Goal: Task Accomplishment & Management: Manage account settings

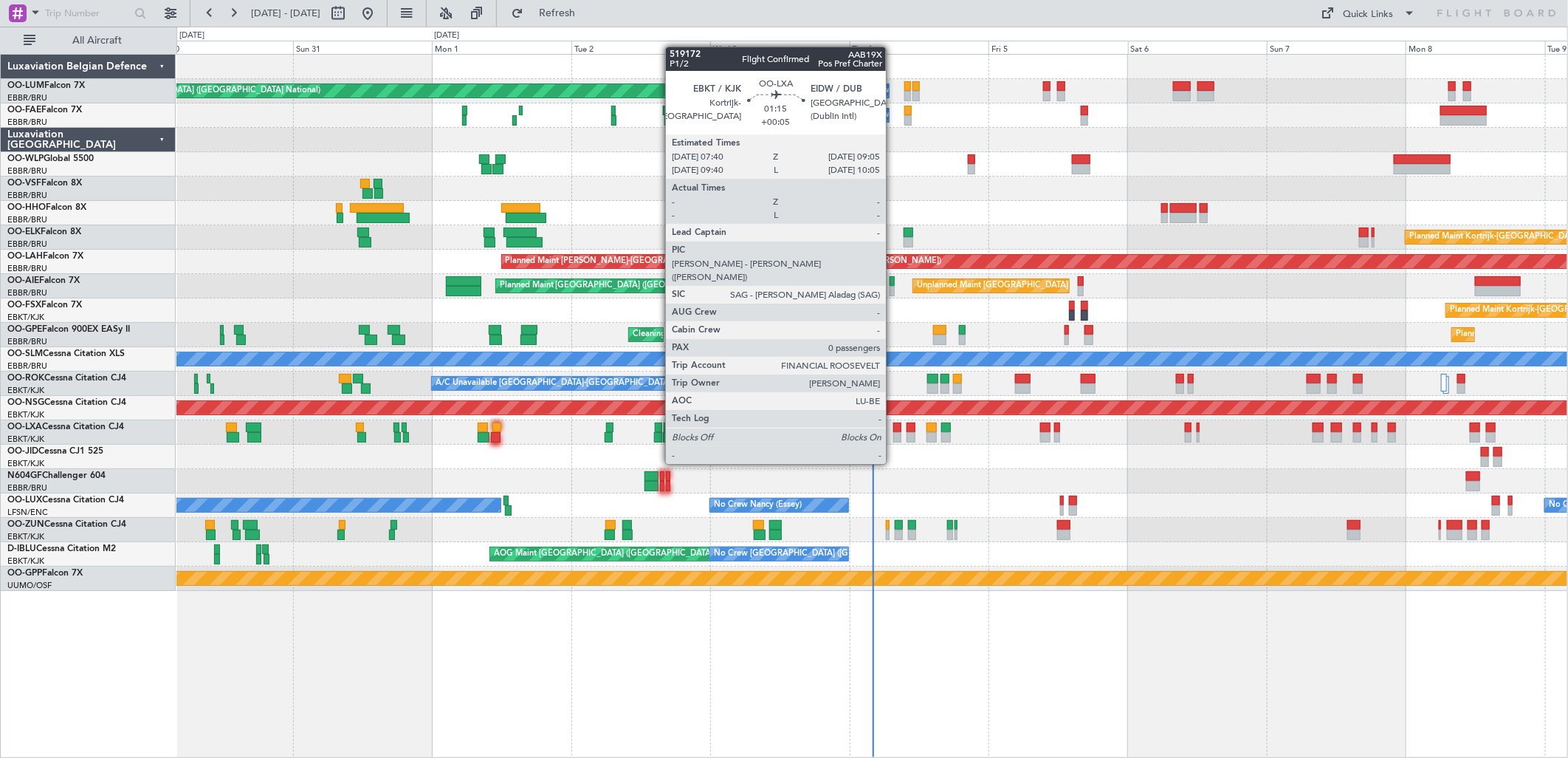
click at [893, 436] on div at bounding box center [897, 437] width 9 height 11
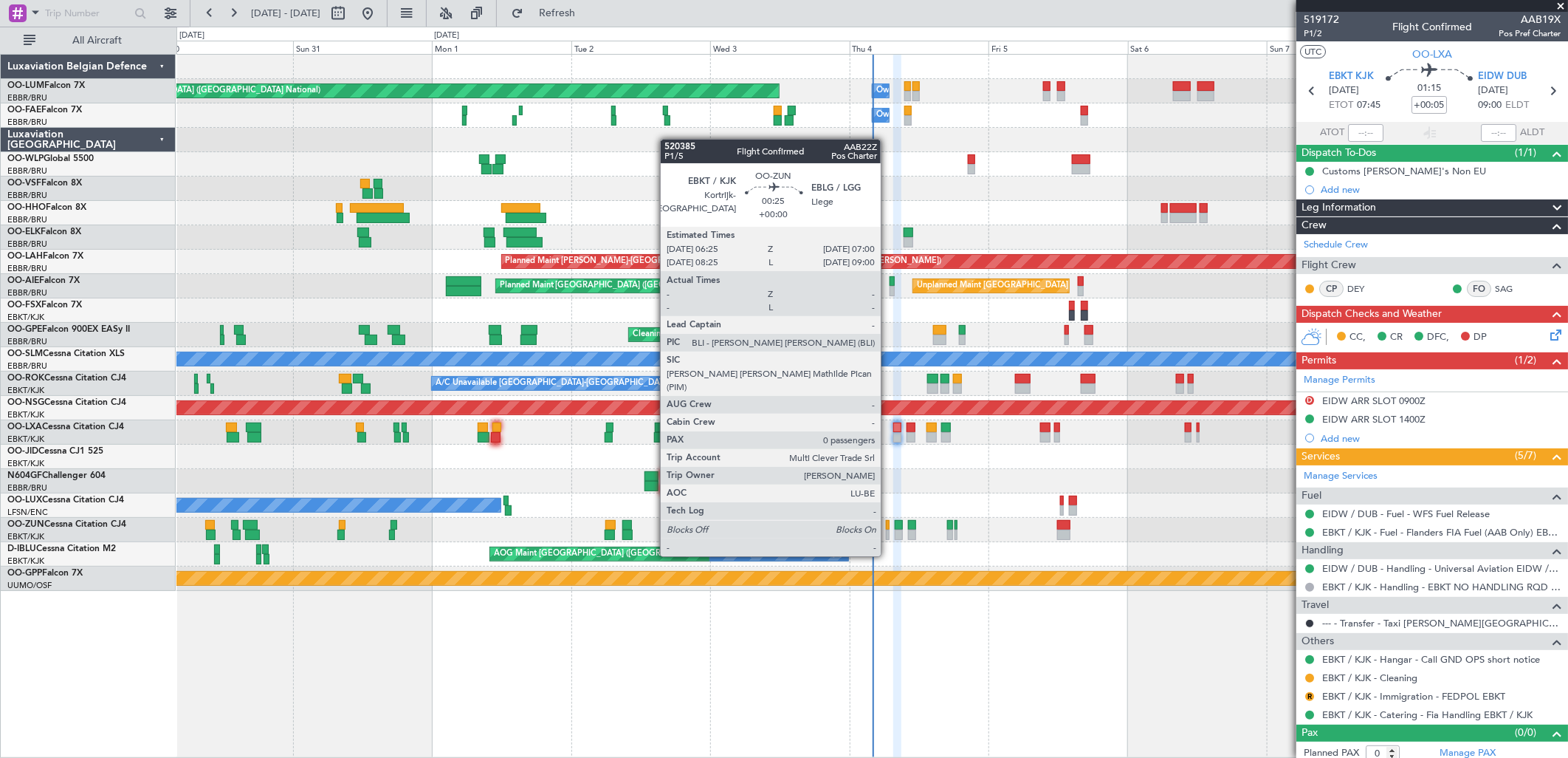
click at [888, 530] on div at bounding box center [888, 535] width 4 height 11
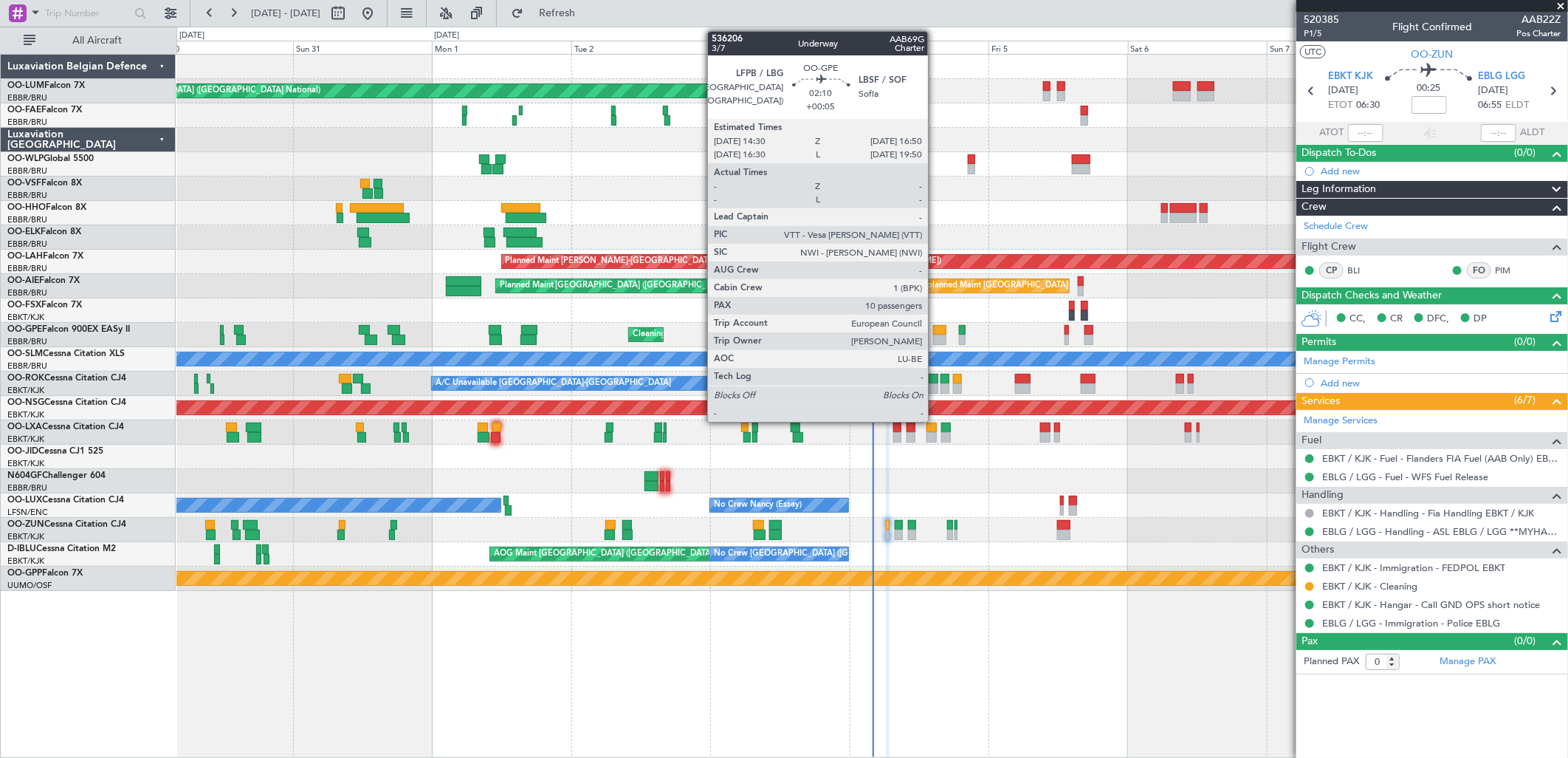
click at [935, 336] on div at bounding box center [940, 340] width 14 height 11
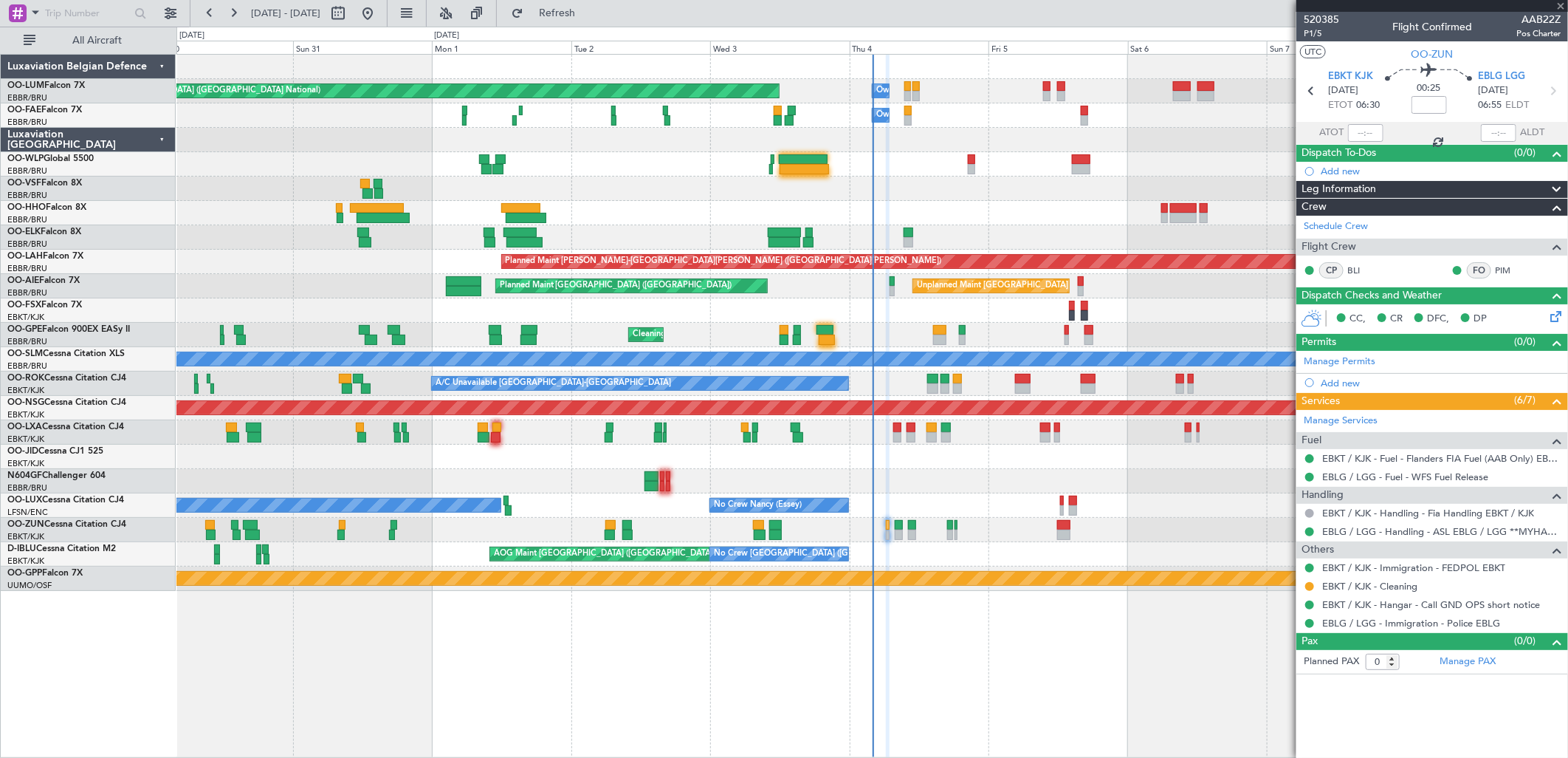
type input "+00:05"
type input "10"
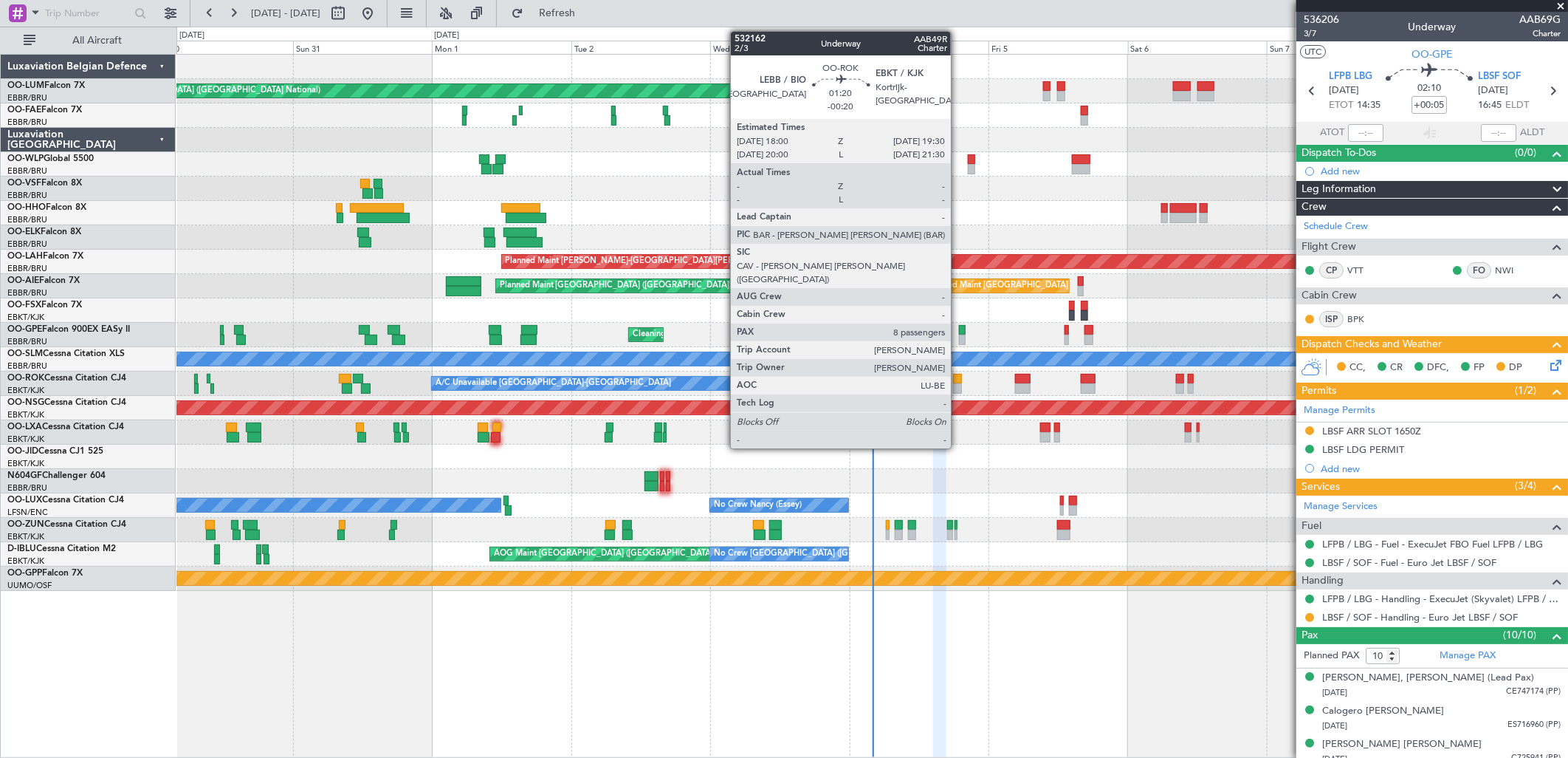
click at [958, 379] on div at bounding box center [957, 379] width 9 height 11
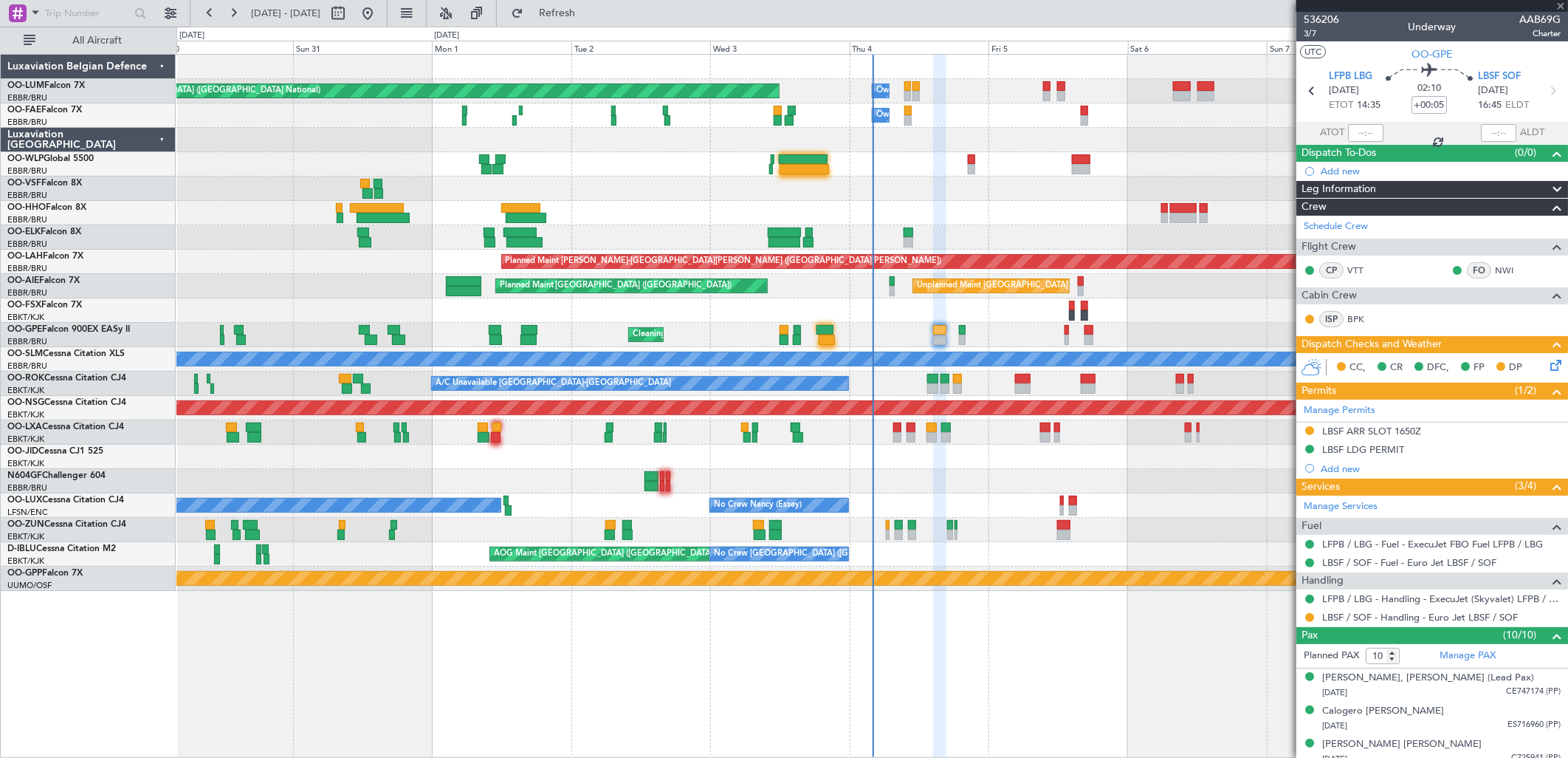
type input "-00:20"
type input "8"
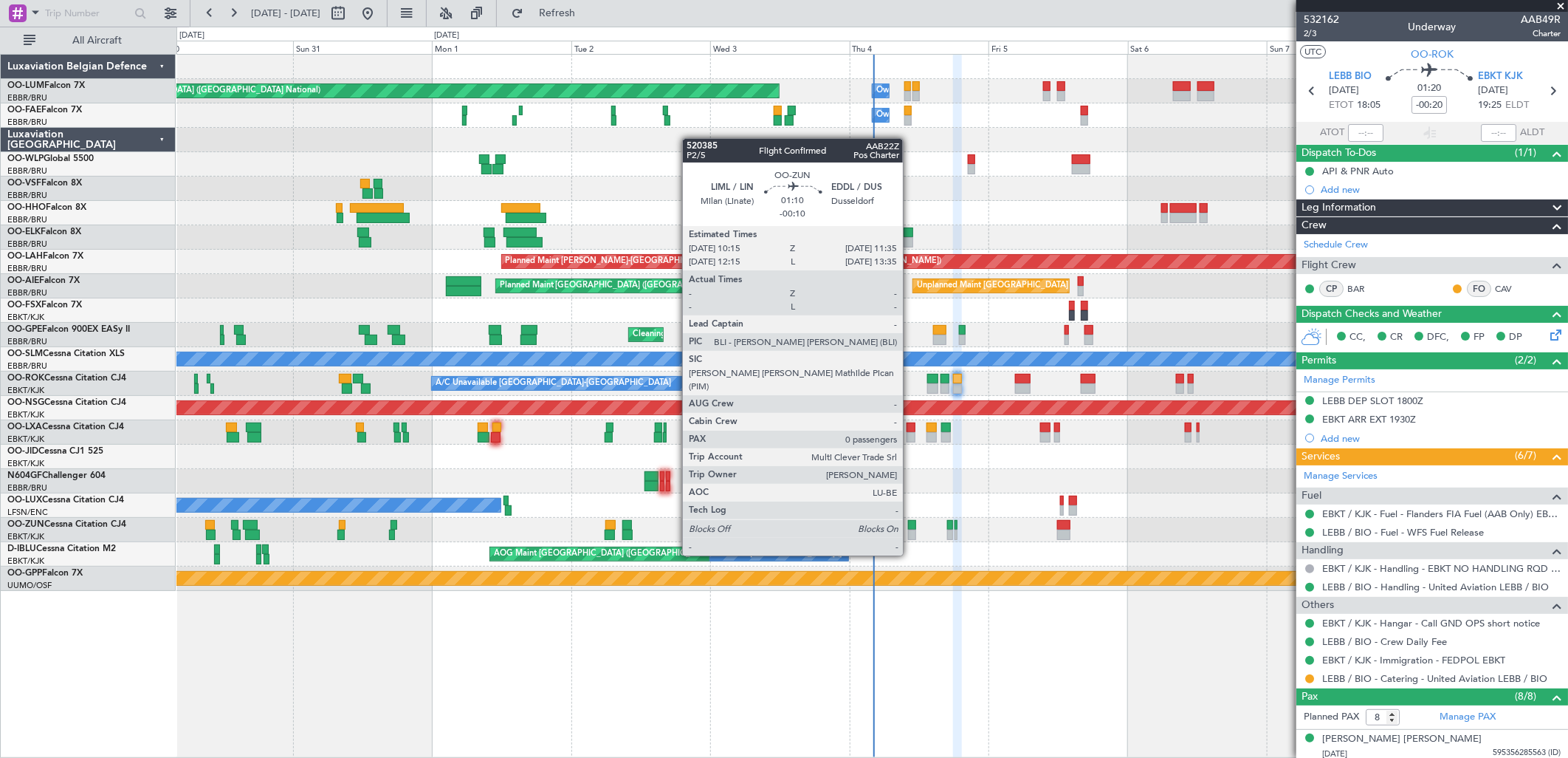
click at [910, 527] on div at bounding box center [911, 525] width 8 height 11
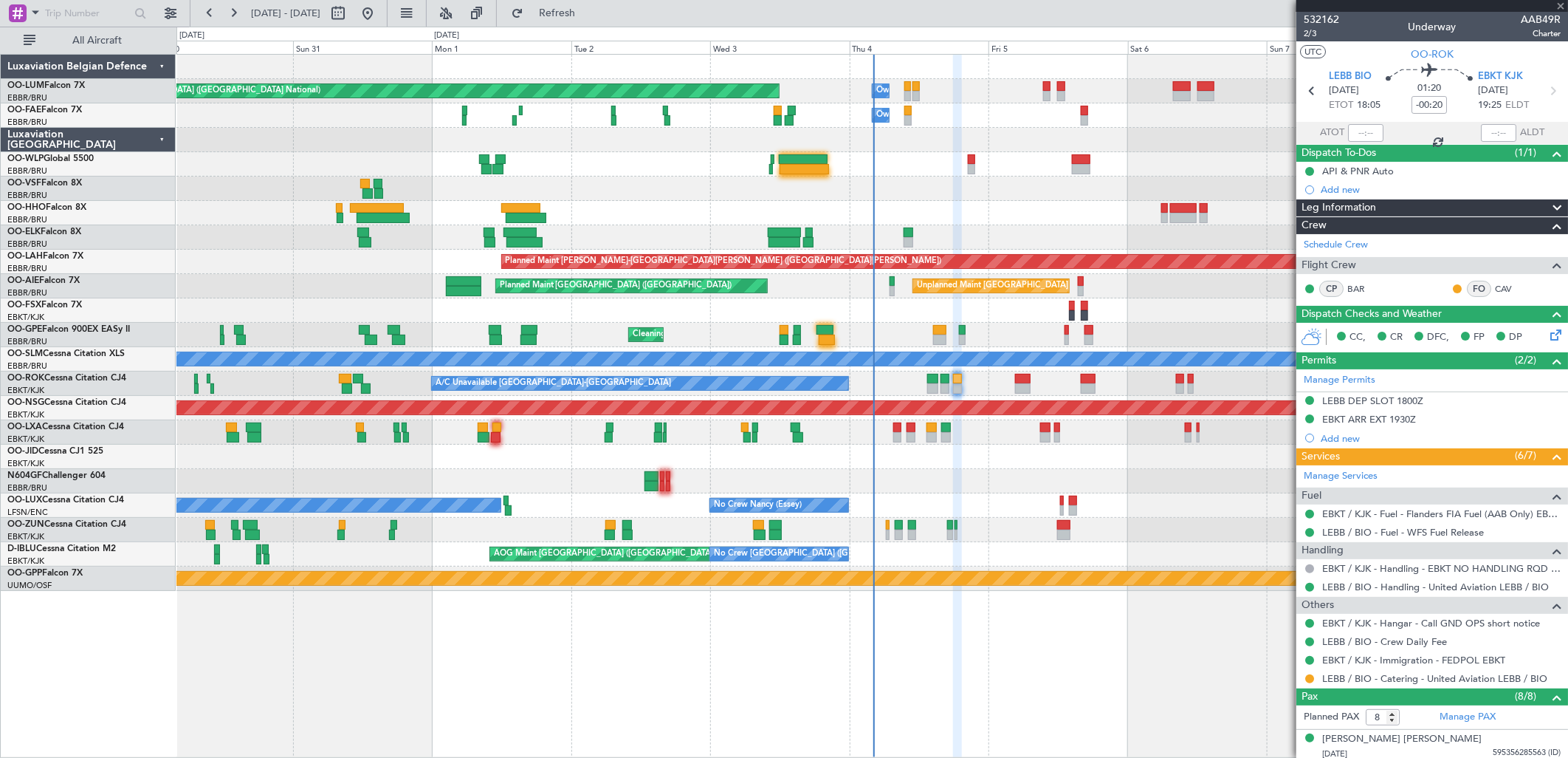
type input "-00:10"
type input "0"
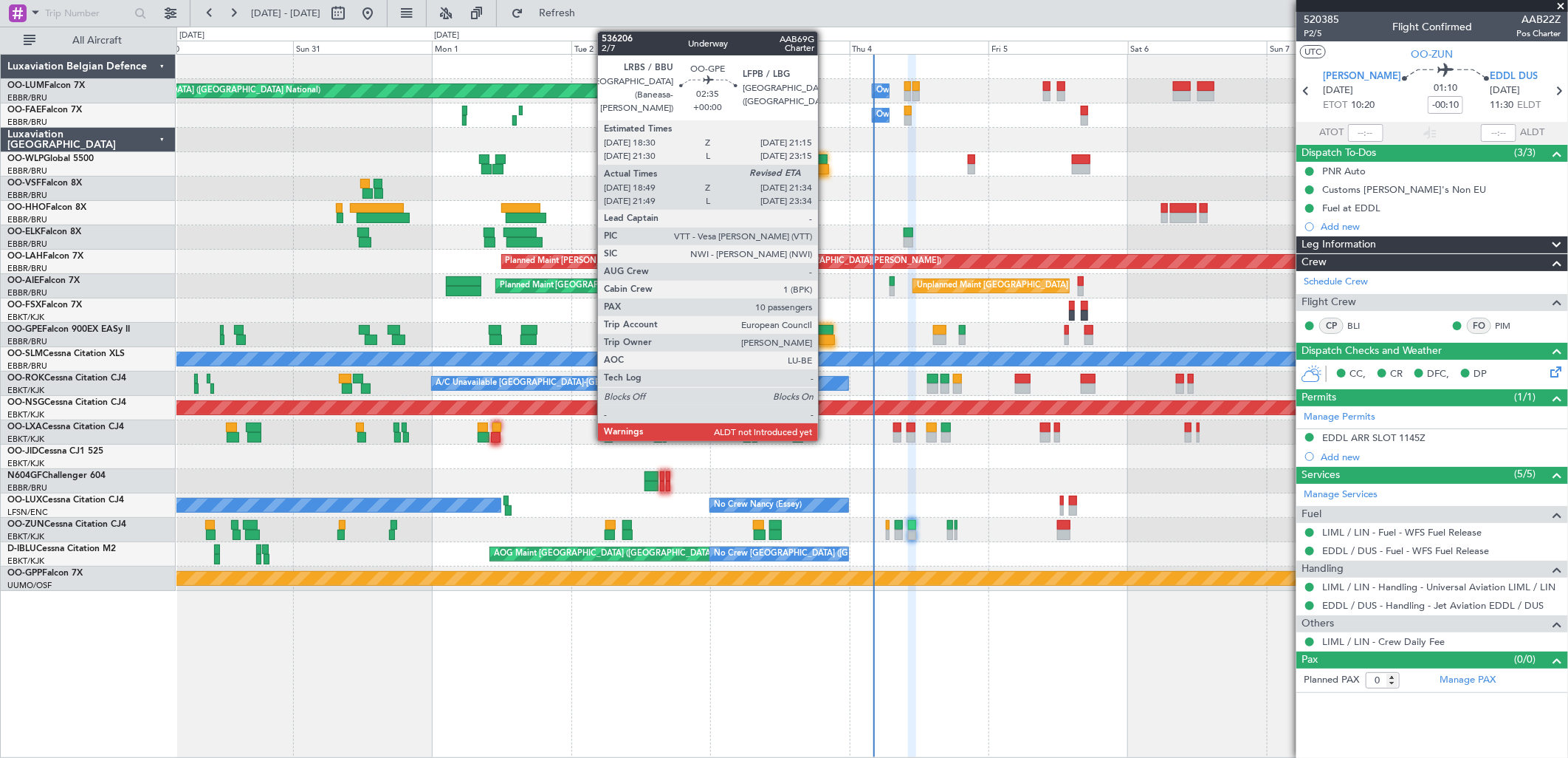
click at [825, 338] on div at bounding box center [826, 340] width 16 height 11
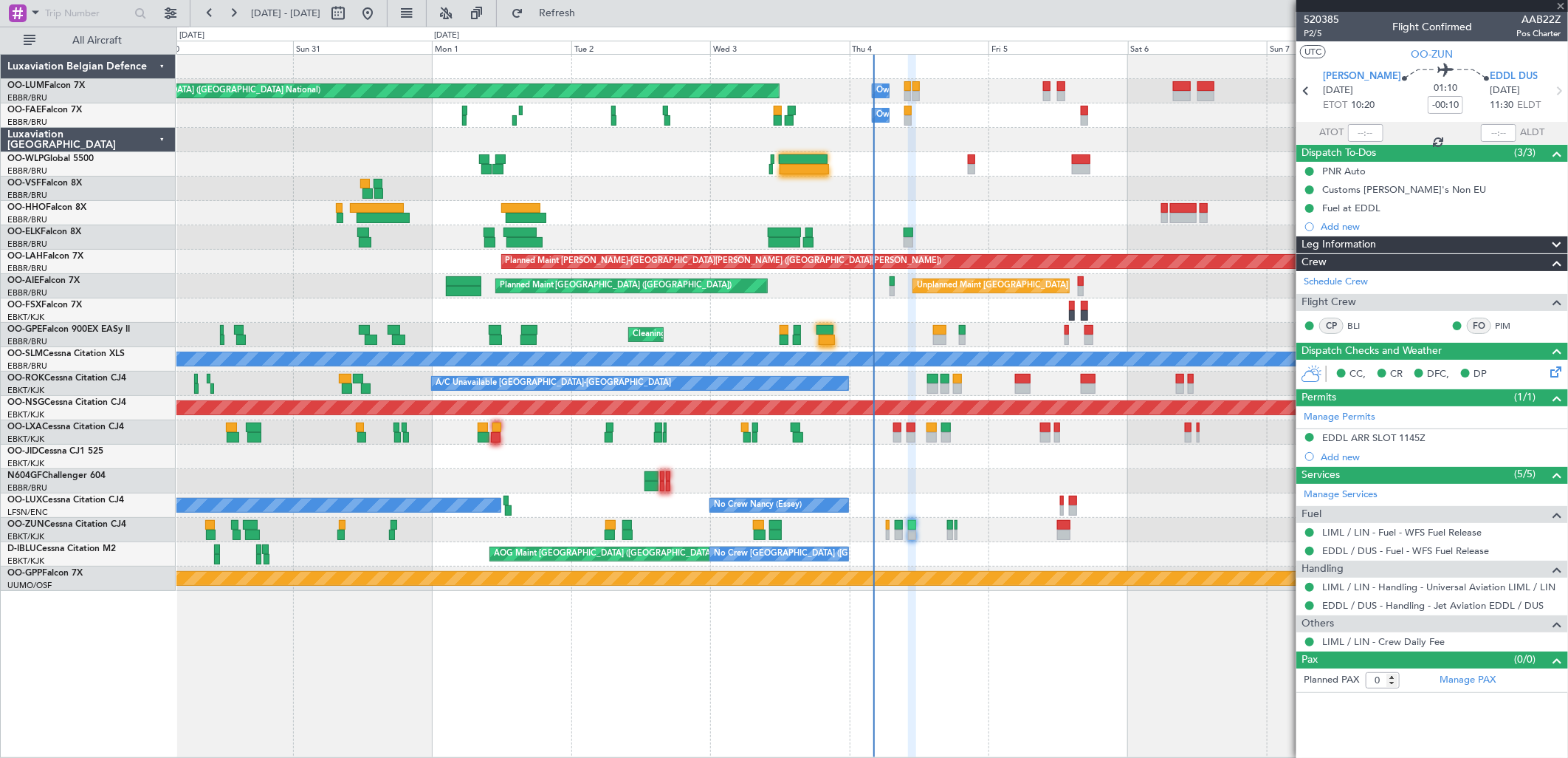
type input "18:54"
type input "10"
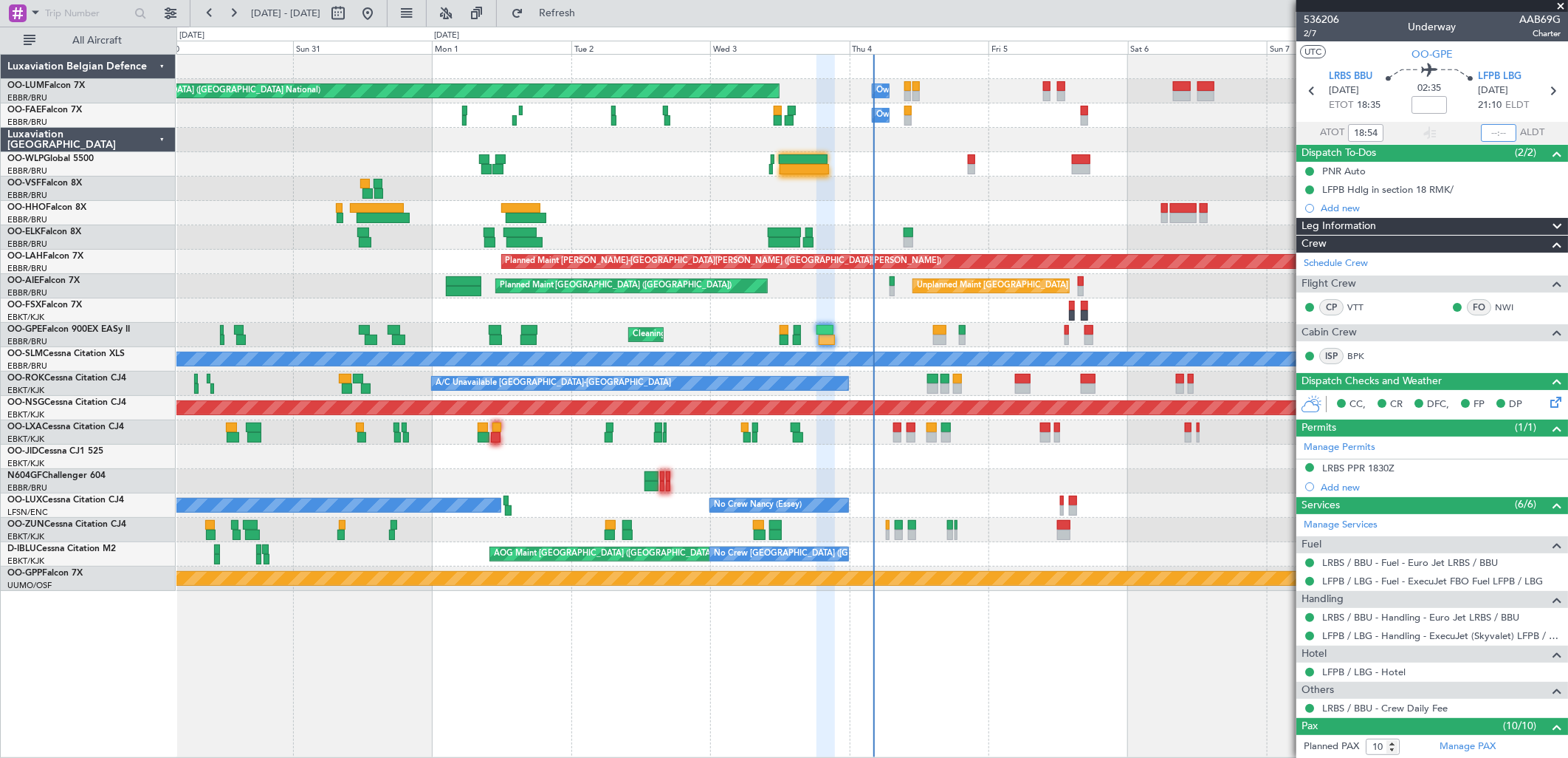
click at [1253, 127] on input "text" at bounding box center [1498, 133] width 35 height 18
type input "21:29"
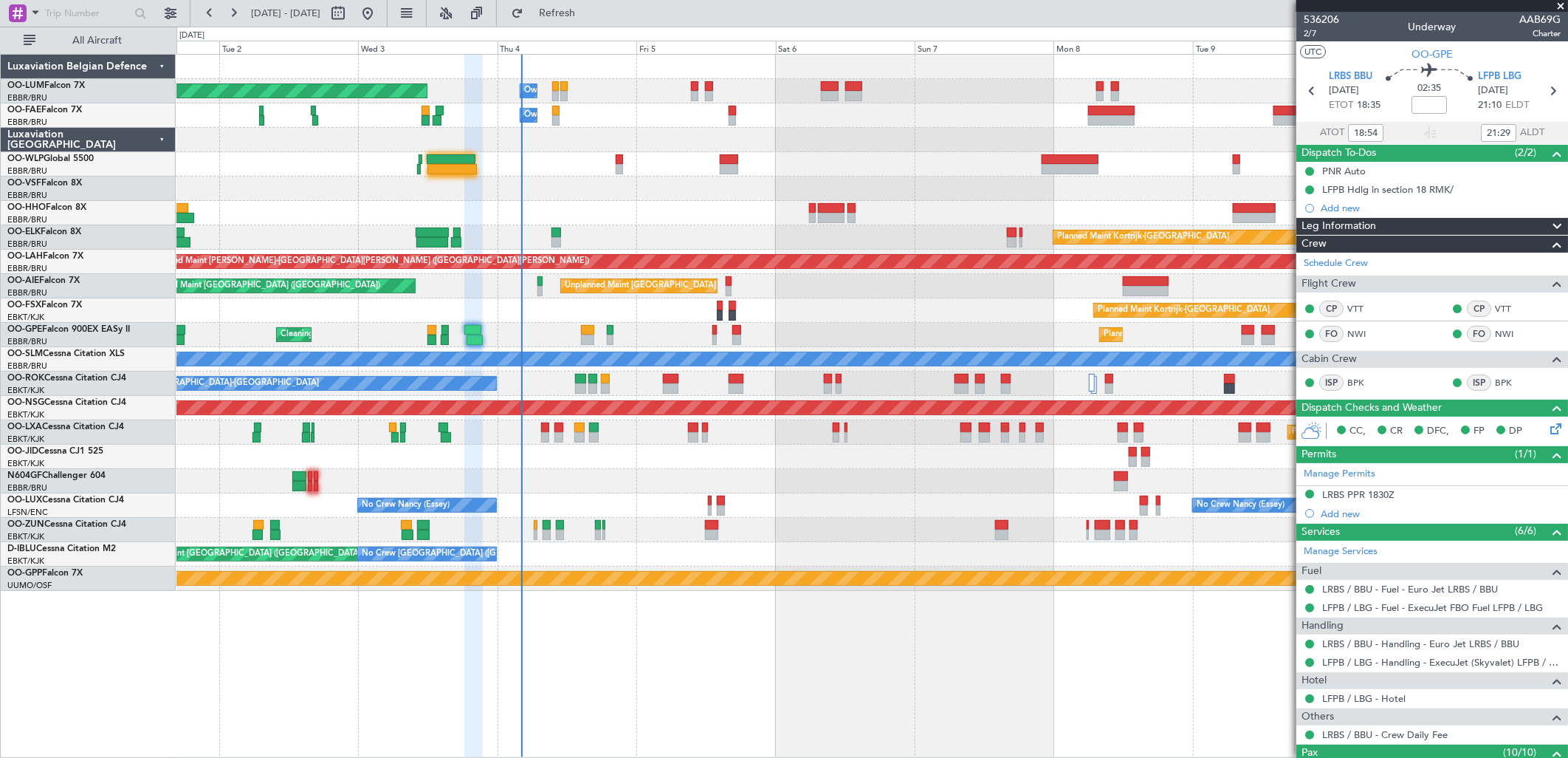
click at [710, 224] on div at bounding box center [872, 213] width 1391 height 25
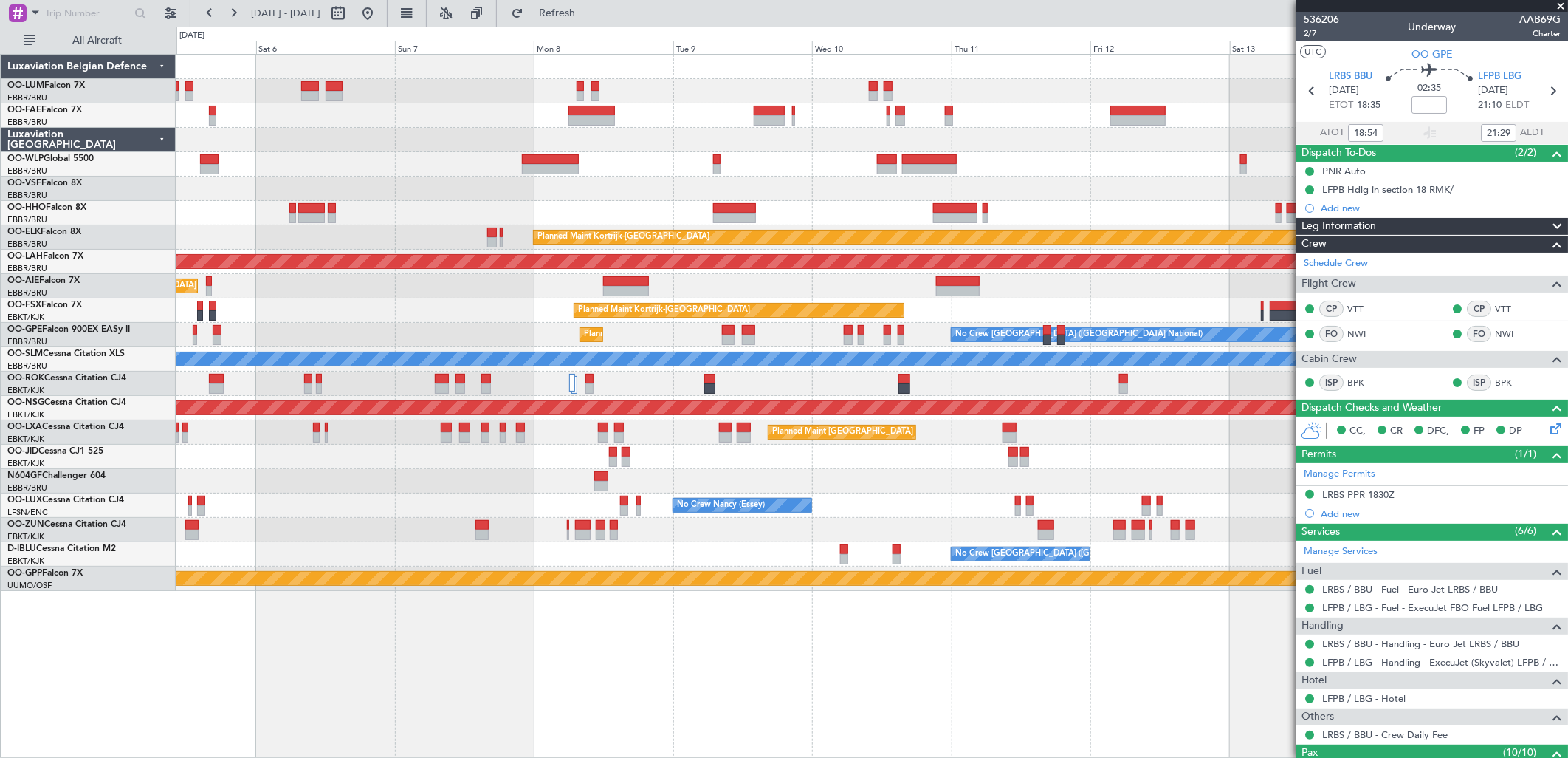
click at [530, 202] on div "Owner Melsbroek Air Base Planned Maint [GEOGRAPHIC_DATA] ([GEOGRAPHIC_DATA]) Ow…" at bounding box center [872, 322] width 1391 height 536
click at [379, 20] on button at bounding box center [367, 13] width 24 height 24
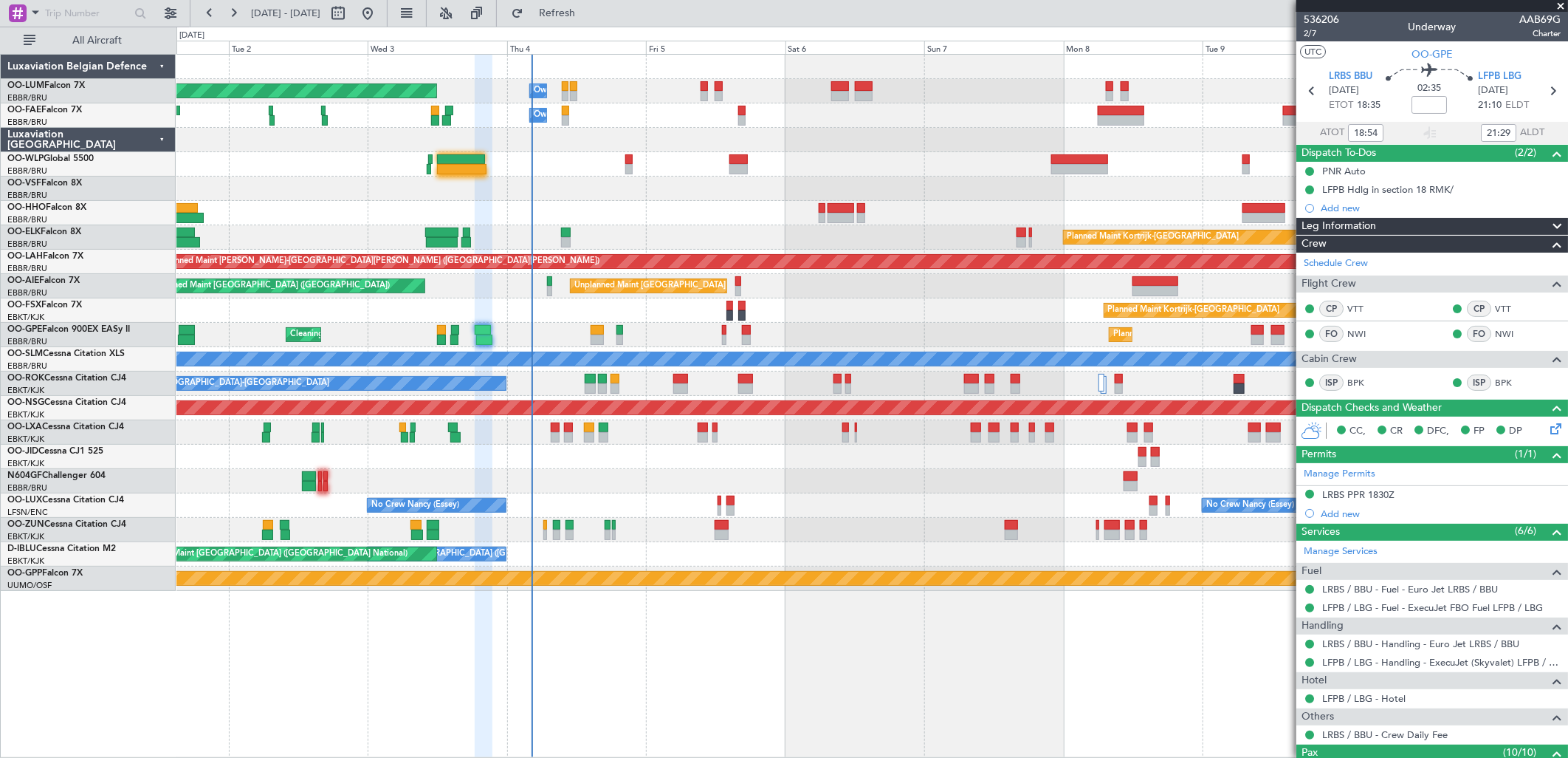
click at [772, 241] on div "Planned Maint Kortrijk-[GEOGRAPHIC_DATA]" at bounding box center [872, 237] width 1391 height 25
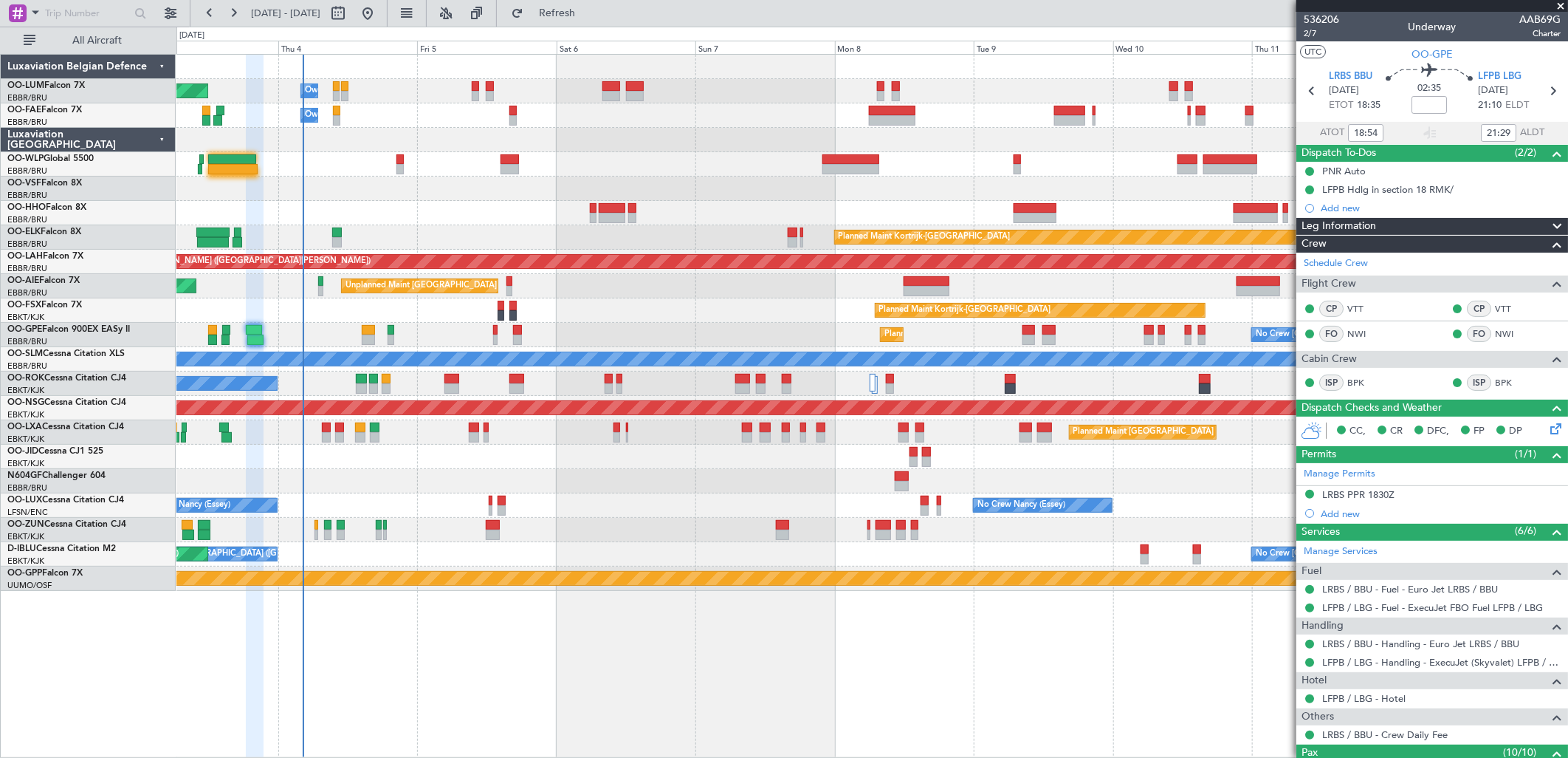
click at [793, 220] on div at bounding box center [872, 213] width 1391 height 25
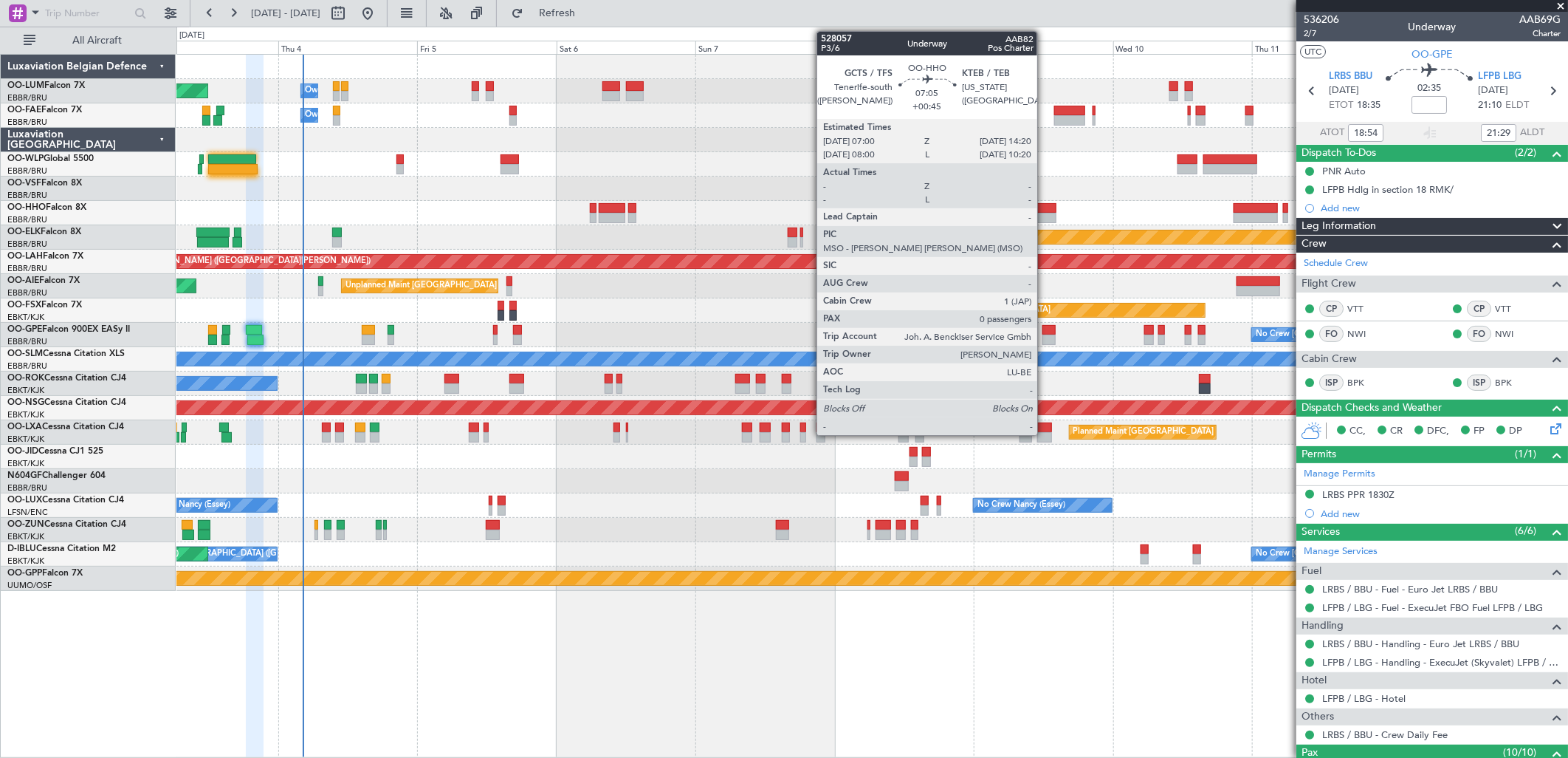
click at [1045, 209] on div at bounding box center [1034, 208] width 43 height 11
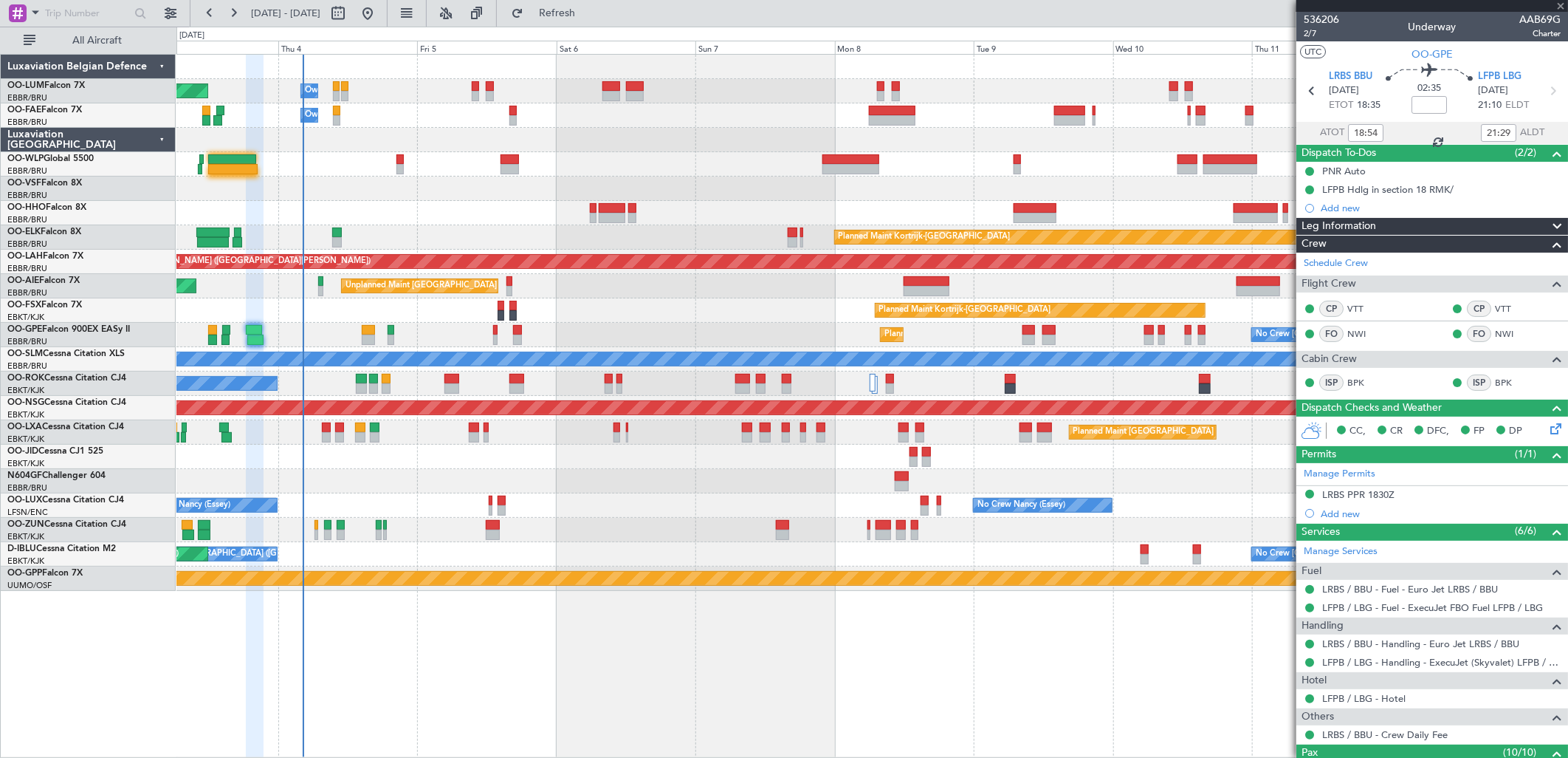
type input "+00:45"
type input "0"
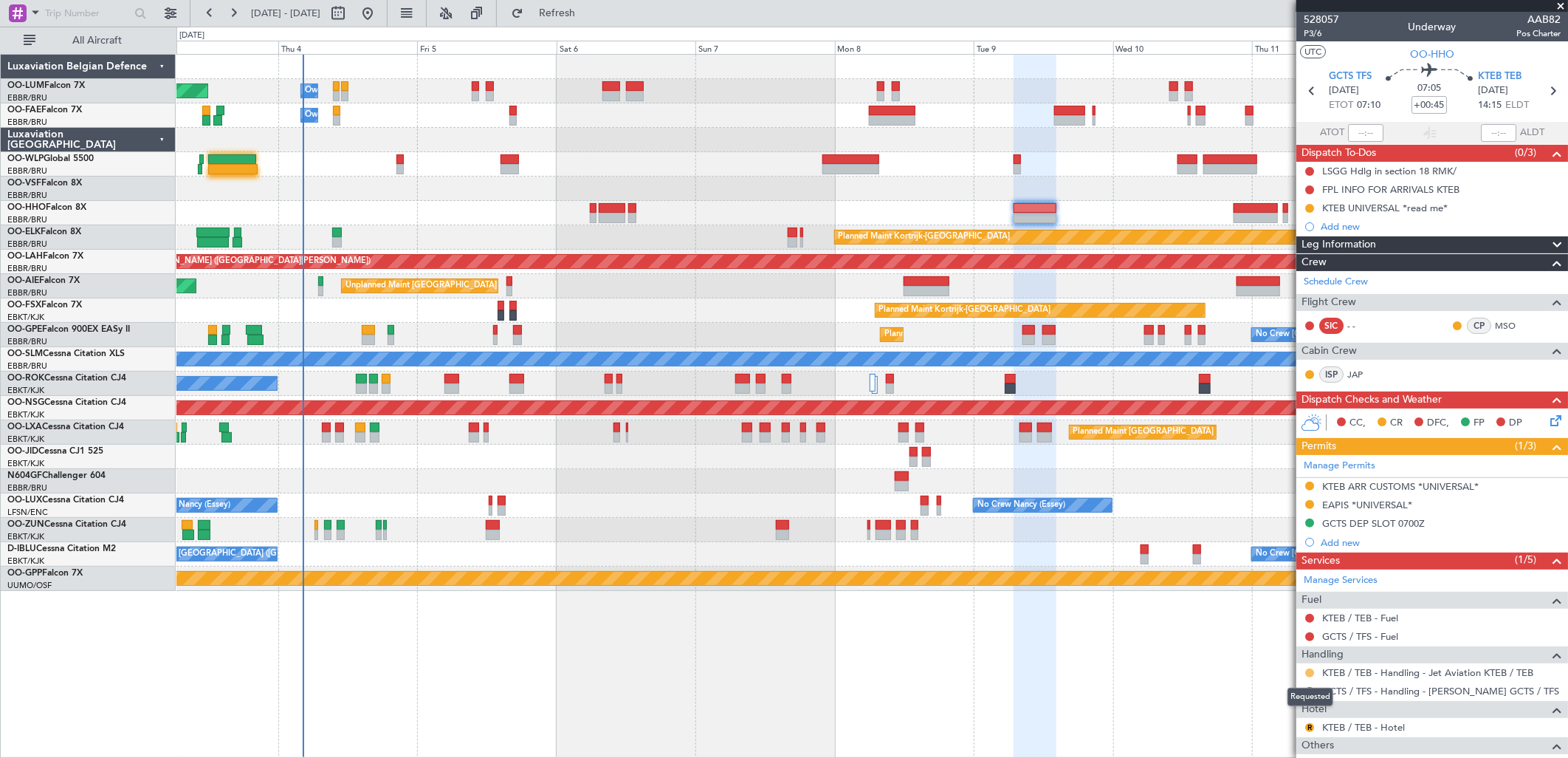
click at [1253, 581] on button at bounding box center [1309, 673] width 9 height 9
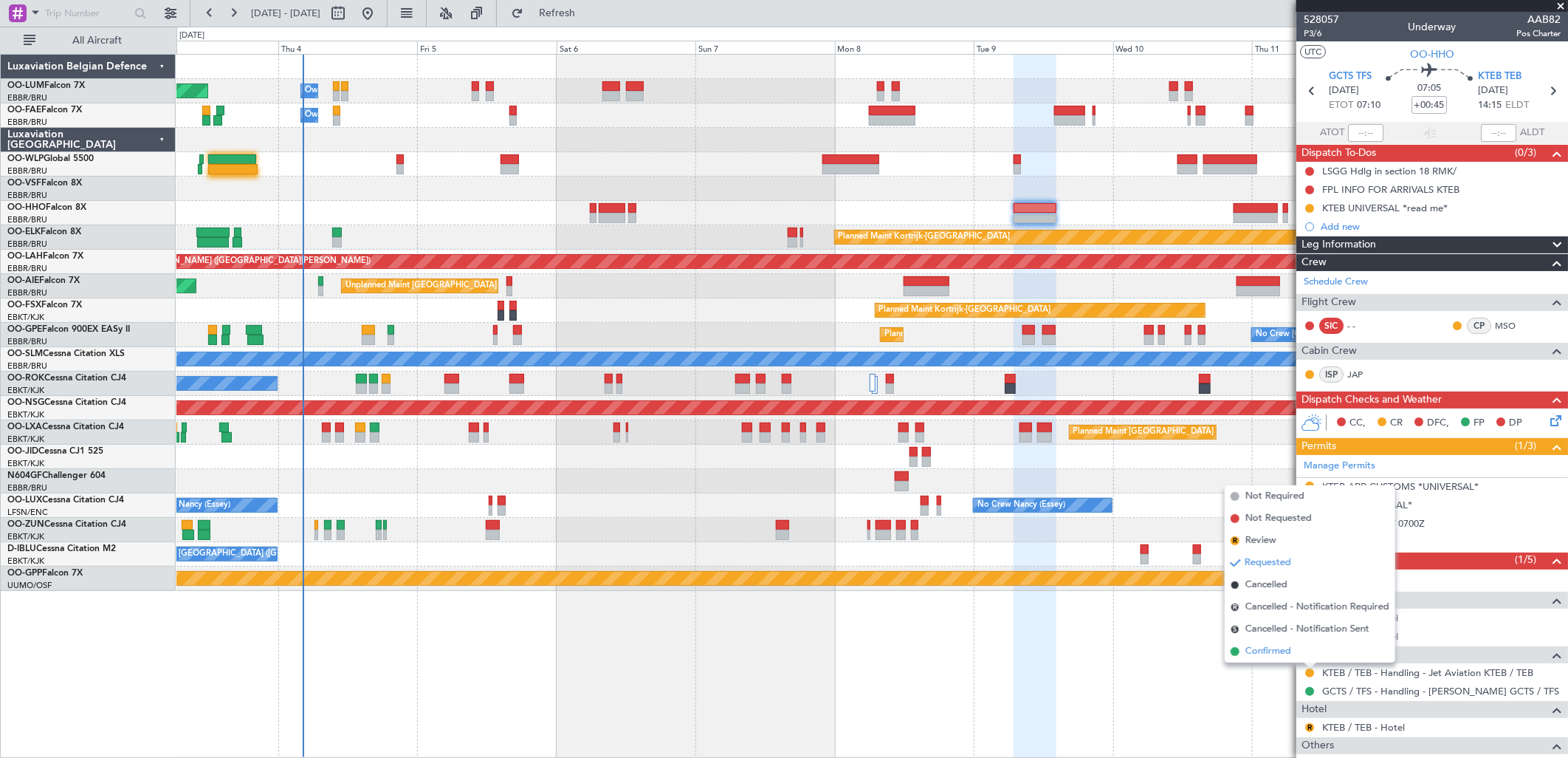
click at [1253, 581] on span "Confirmed" at bounding box center [1268, 651] width 46 height 15
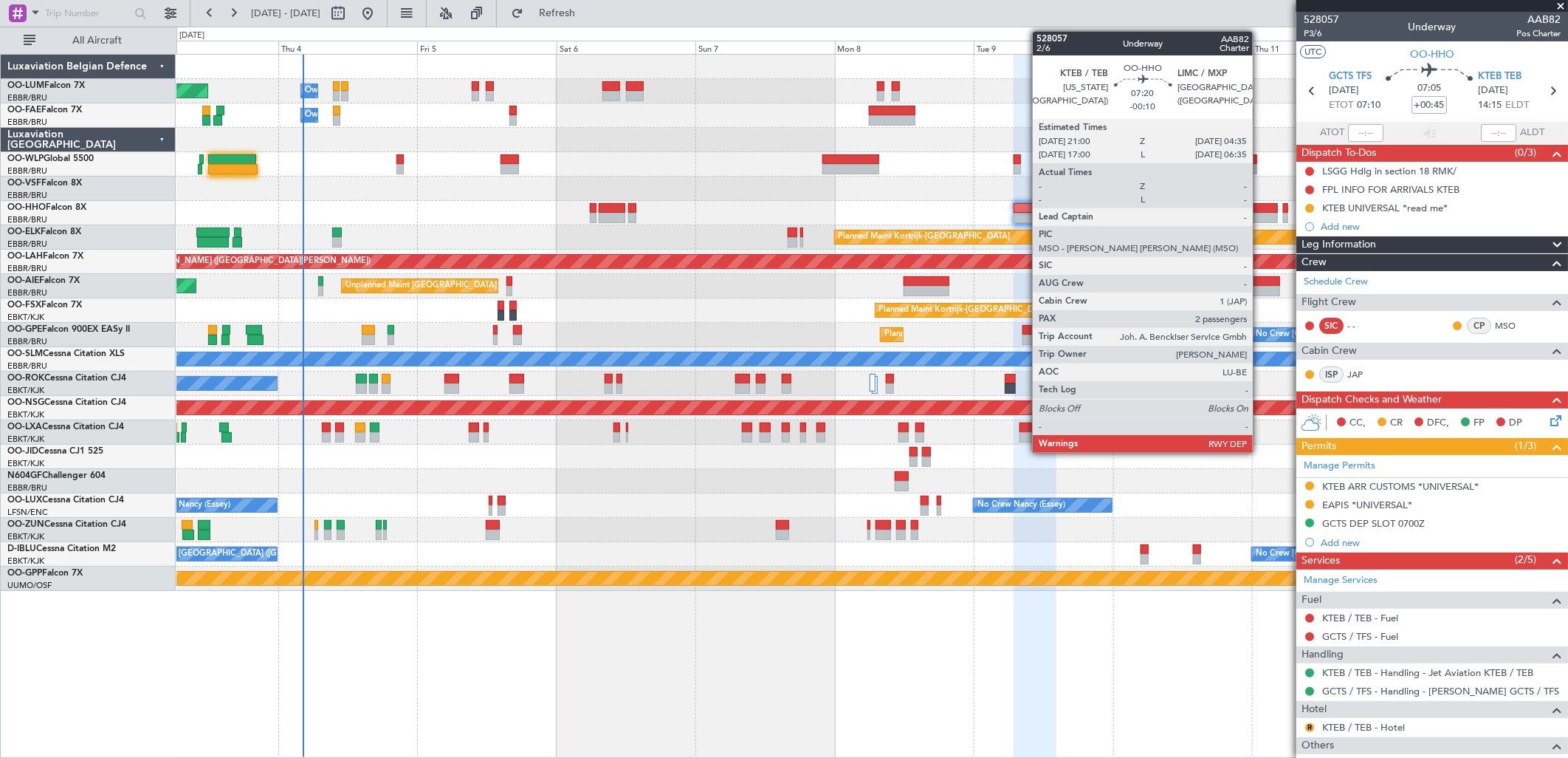
click at [1253, 211] on div at bounding box center [1255, 208] width 44 height 11
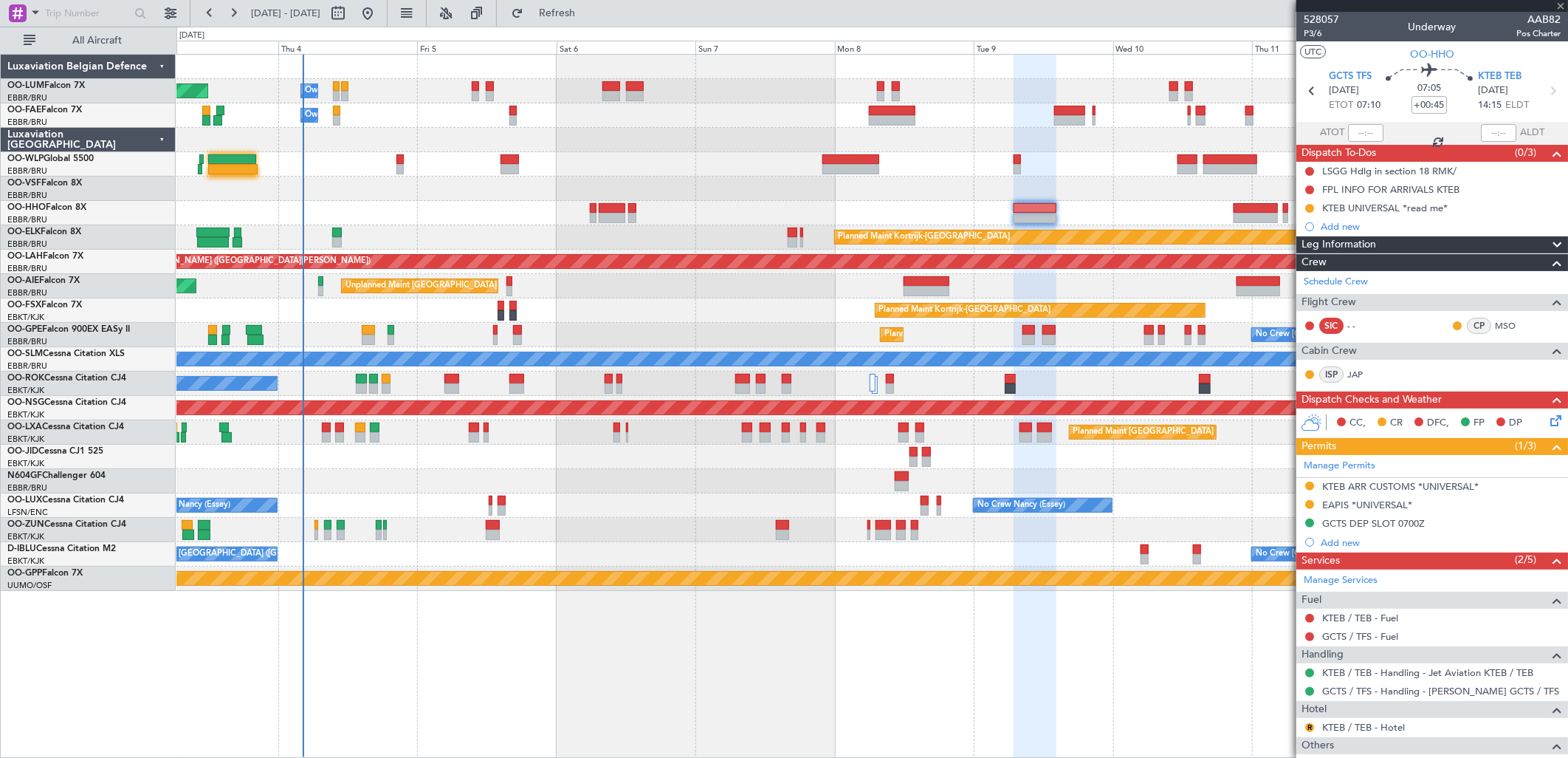
type input "-00:10"
type input "2"
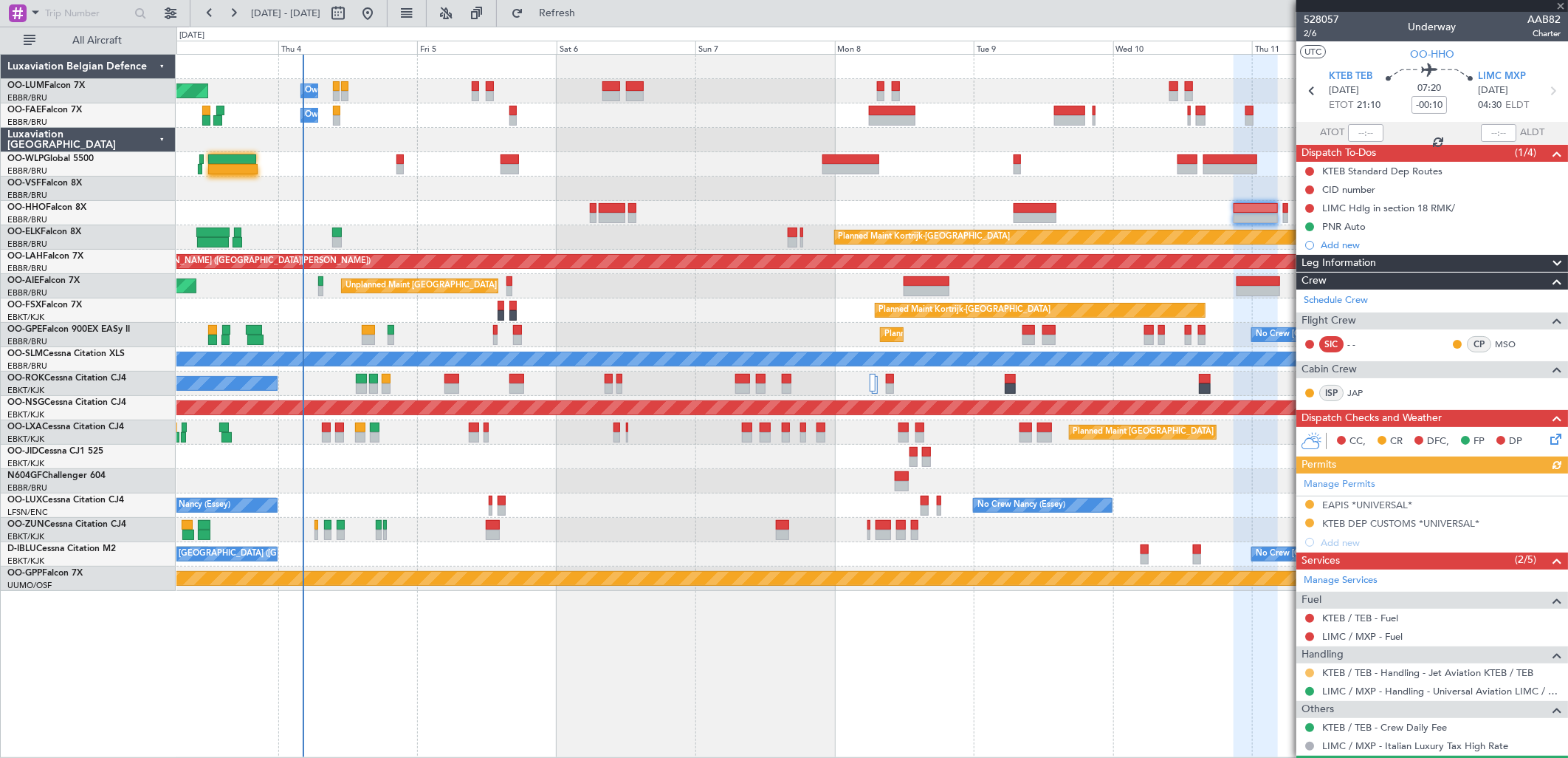
click at [1253, 581] on button at bounding box center [1309, 673] width 9 height 9
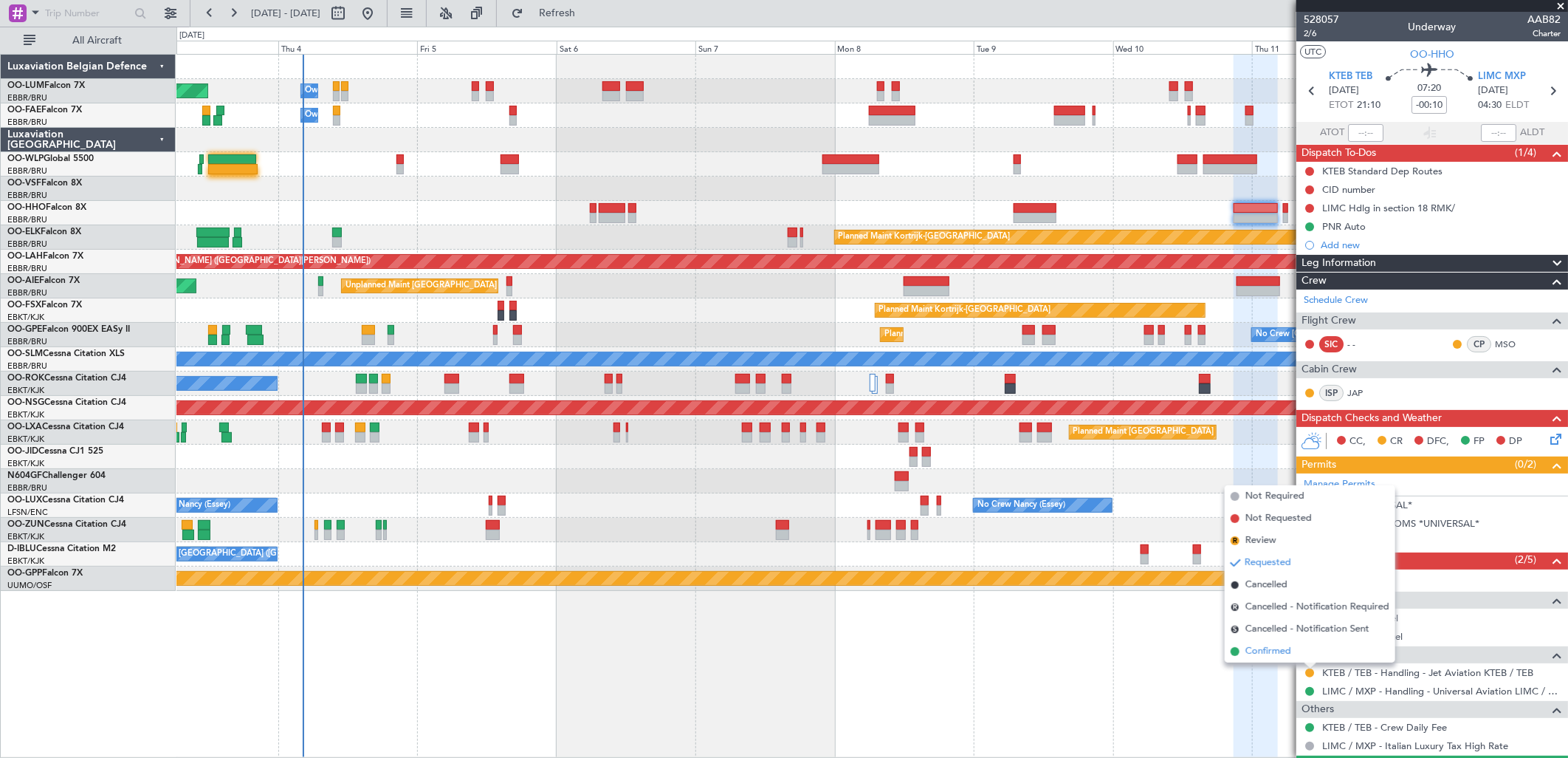
click at [1228, 581] on li "Confirmed" at bounding box center [1310, 651] width 170 height 22
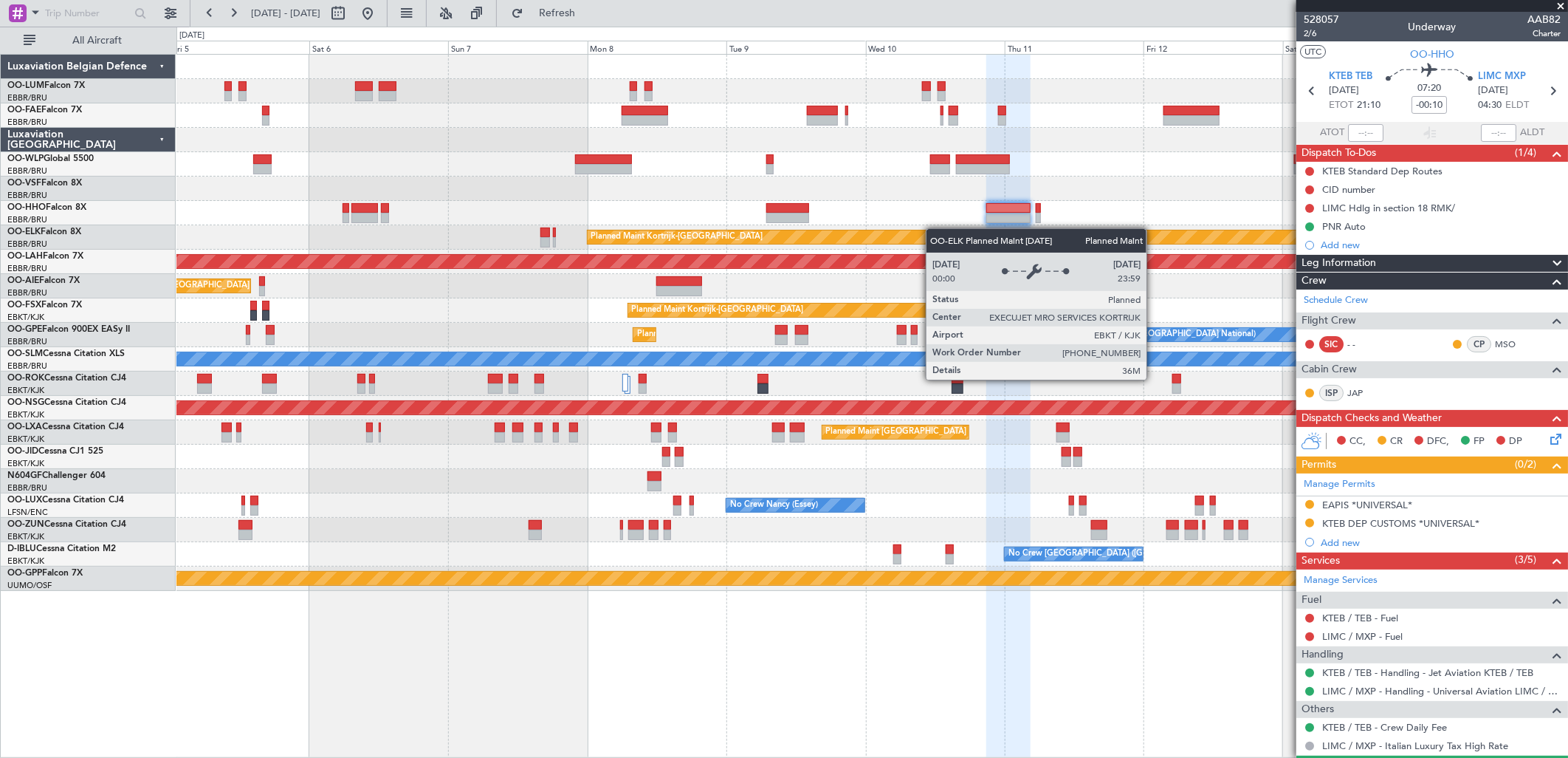
click at [910, 231] on div "Owner Melsbroek Air Base Planned Maint [GEOGRAPHIC_DATA] ([GEOGRAPHIC_DATA]) Ow…" at bounding box center [872, 322] width 1391 height 536
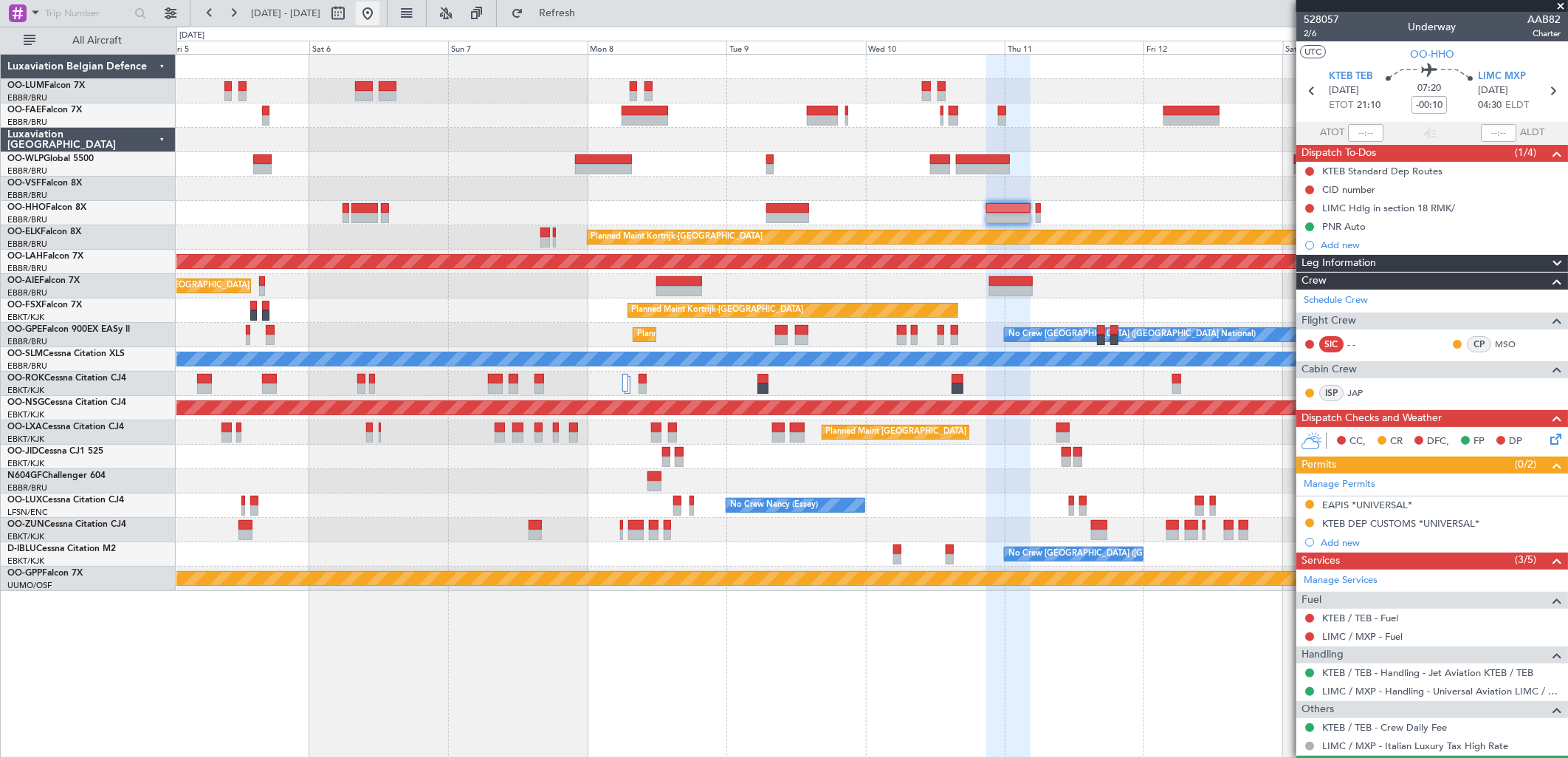
click at [379, 10] on button at bounding box center [367, 13] width 24 height 24
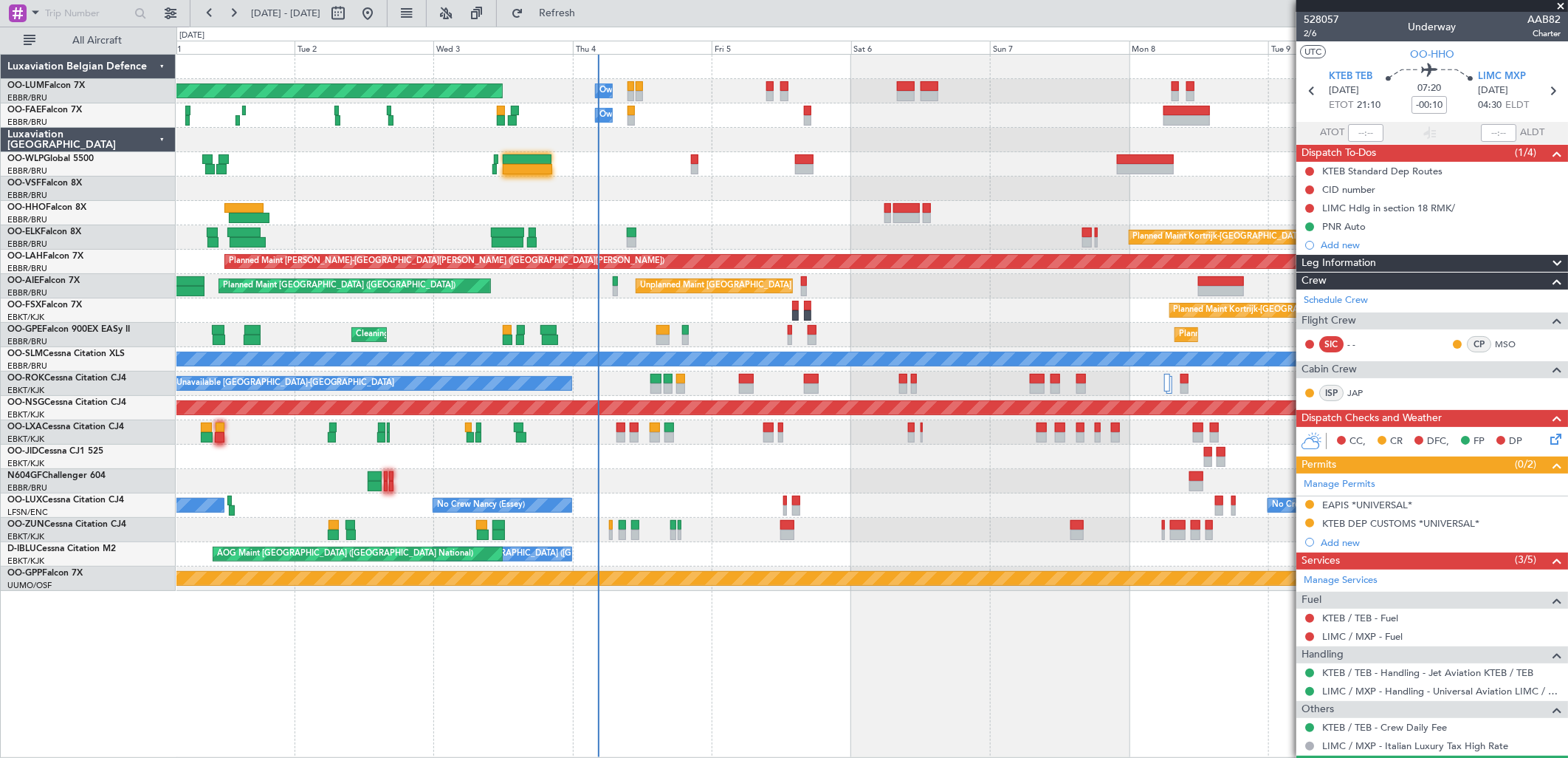
click at [714, 226] on div "Planned Maint Kortrijk-[GEOGRAPHIC_DATA]" at bounding box center [872, 237] width 1391 height 25
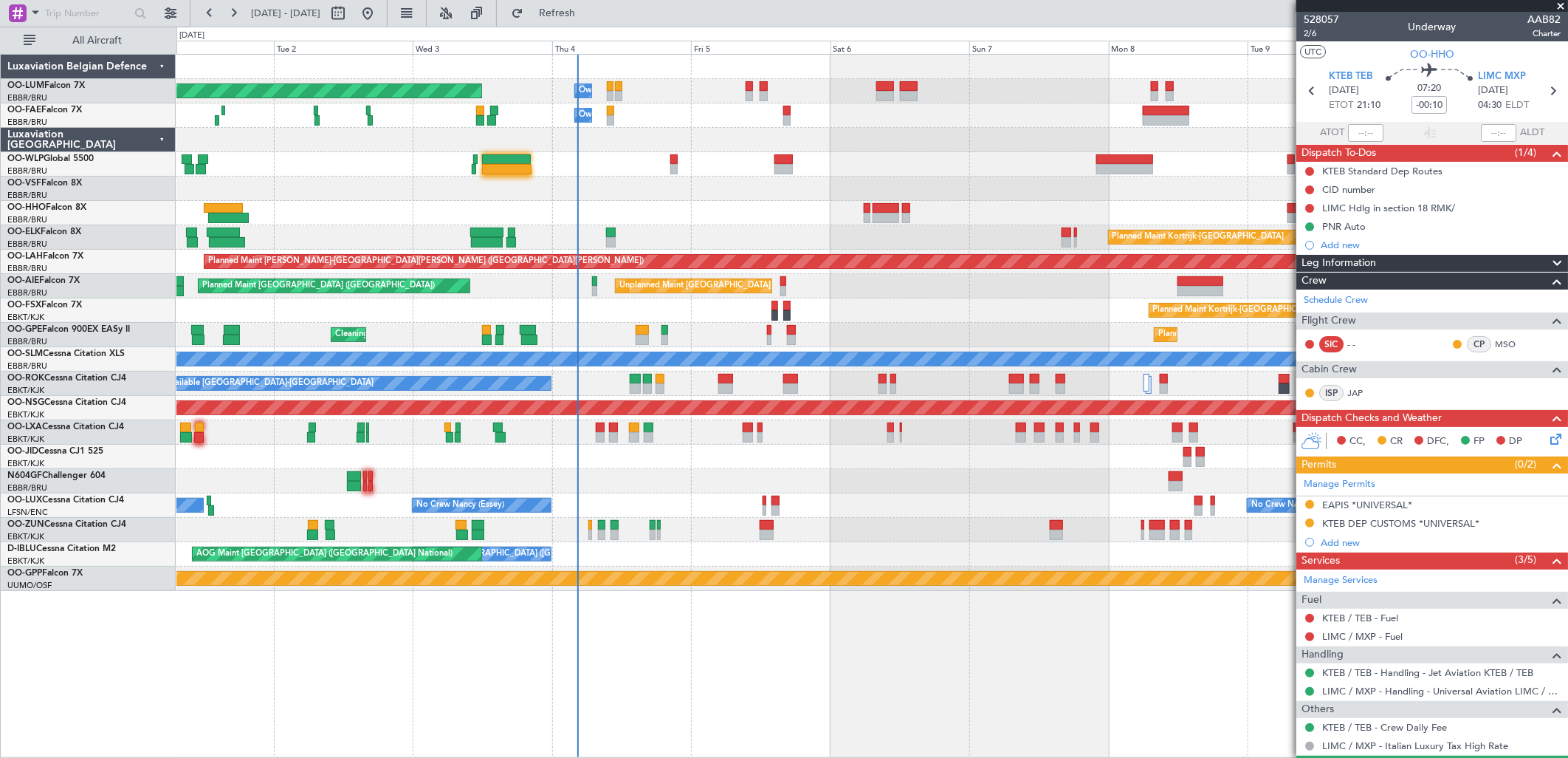
click at [433, 241] on div "Owner Melsbroek Air Base Planned Maint [GEOGRAPHIC_DATA] ([GEOGRAPHIC_DATA]) Ow…" at bounding box center [872, 322] width 1391 height 536
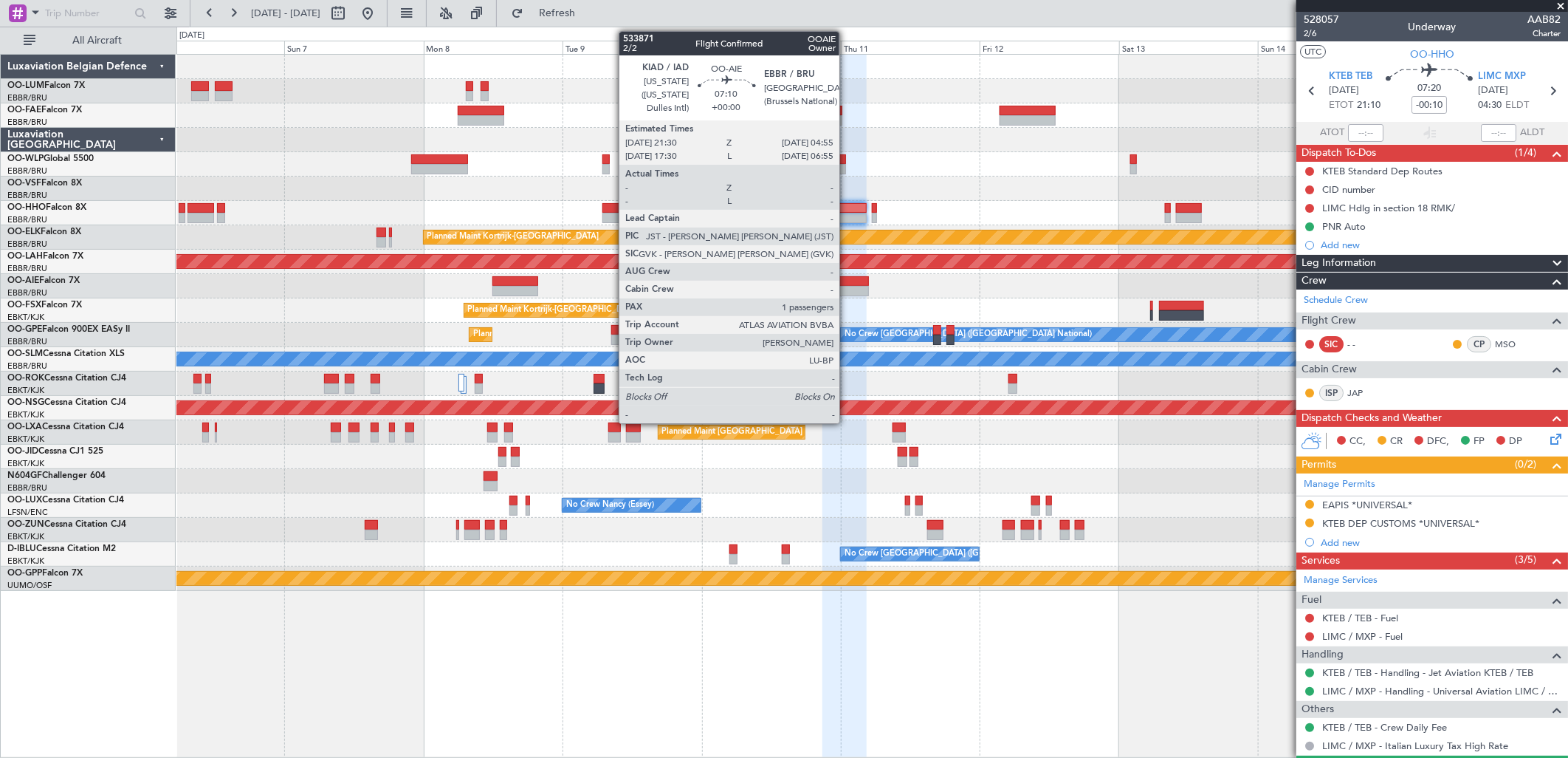
click at [846, 283] on div at bounding box center [847, 281] width 44 height 11
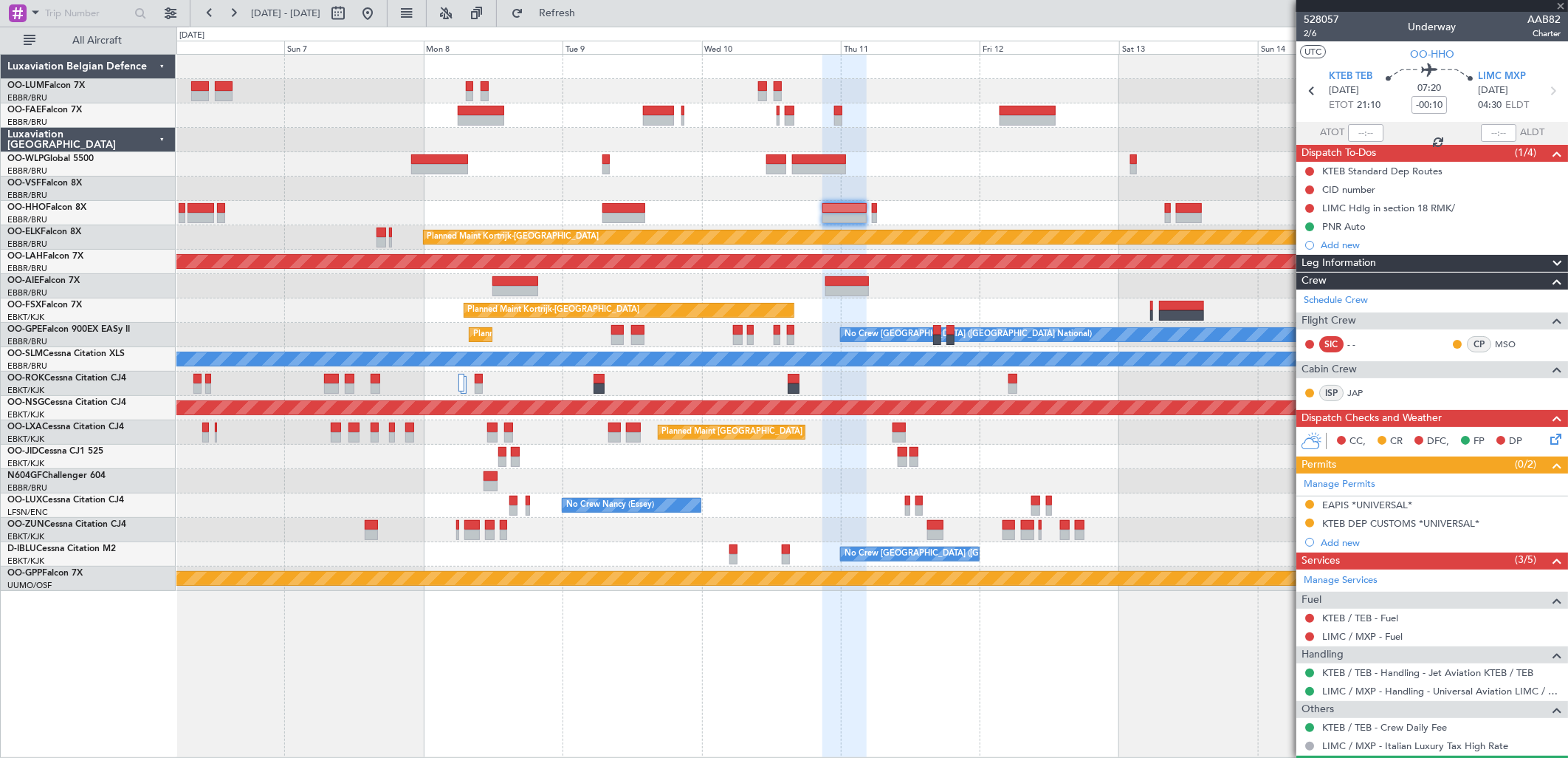
type input "1"
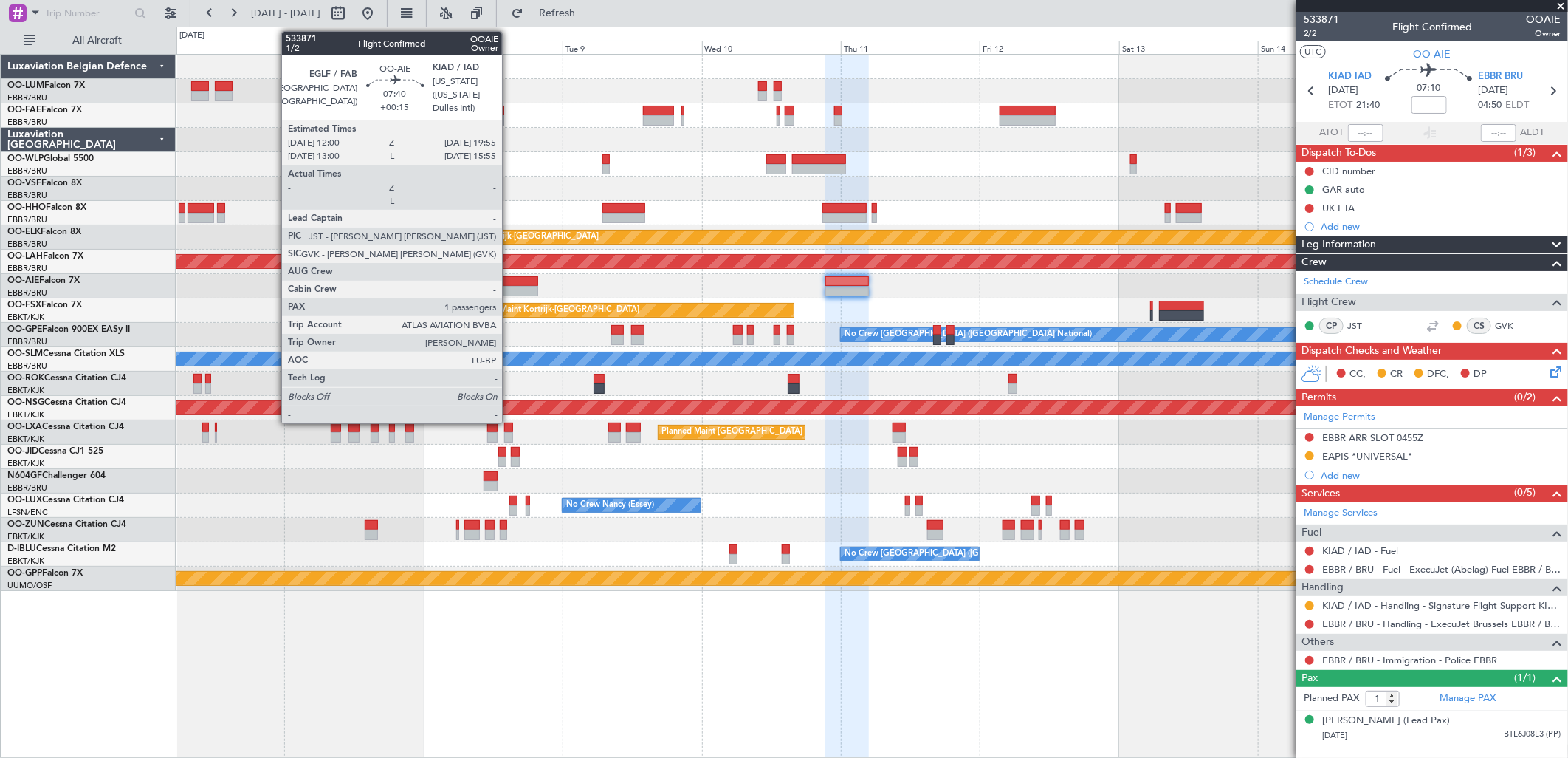
click at [509, 282] on div at bounding box center [515, 281] width 47 height 11
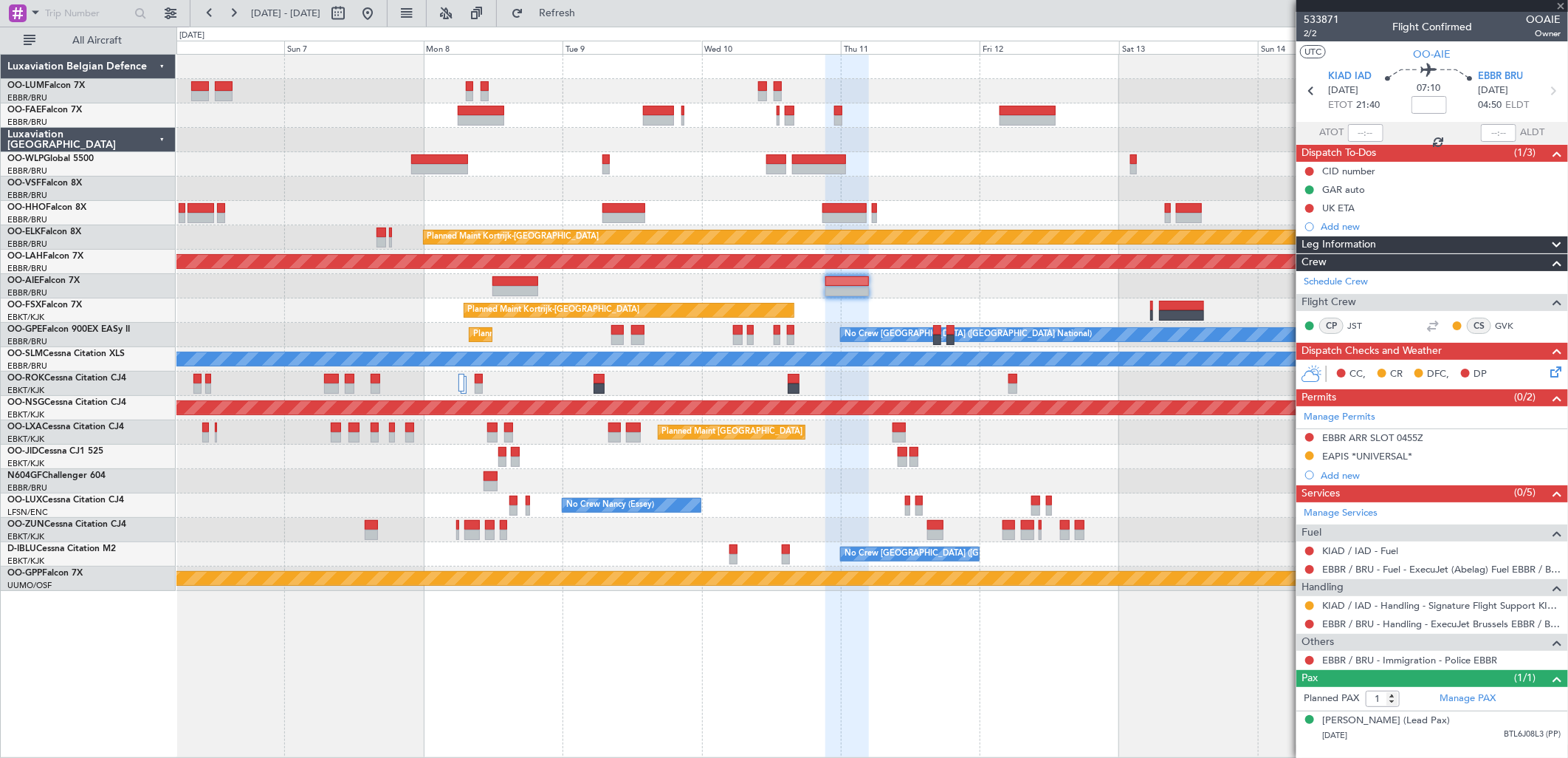
type input "+00:15"
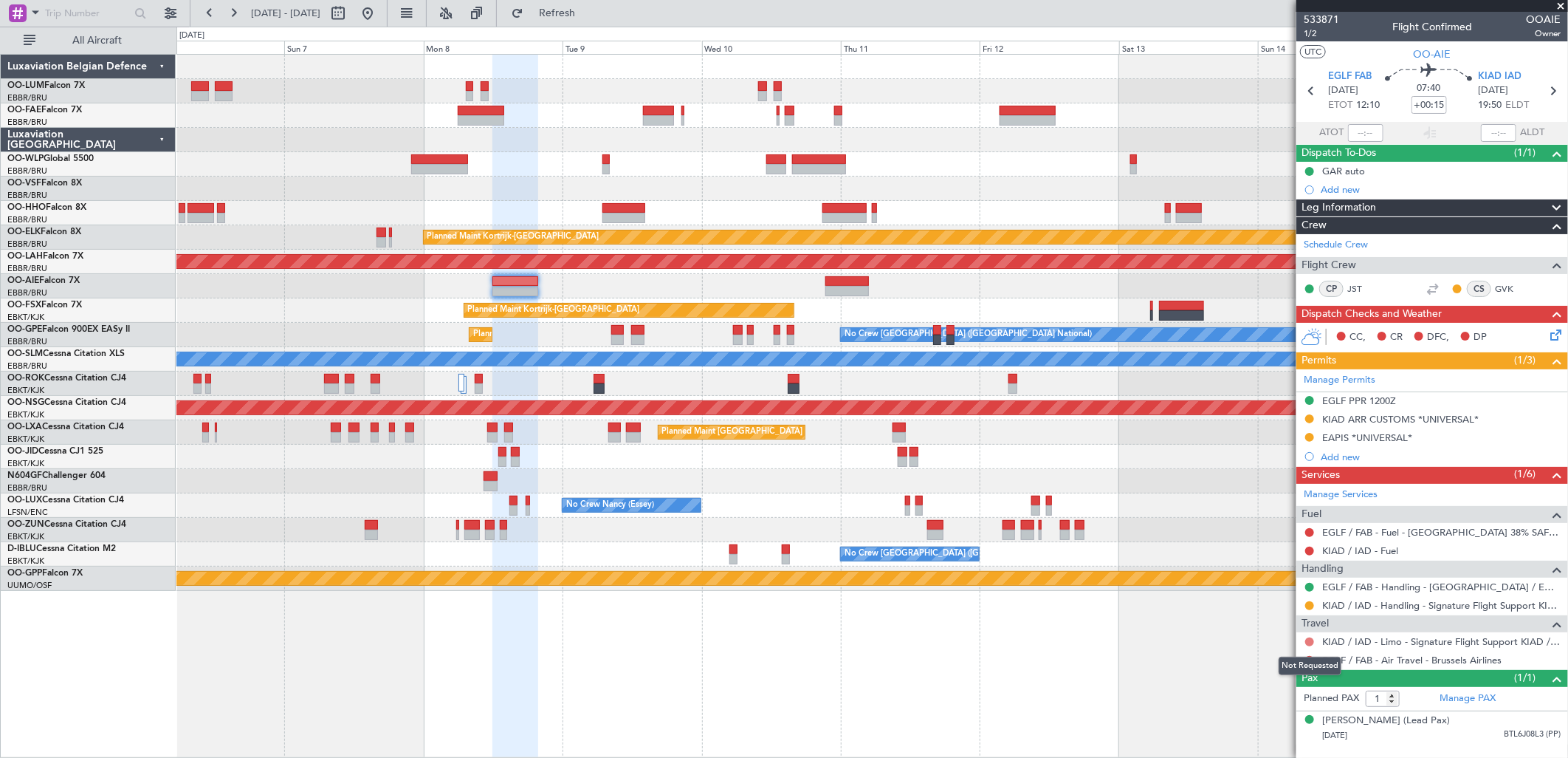
click at [1253, 581] on button at bounding box center [1309, 641] width 9 height 9
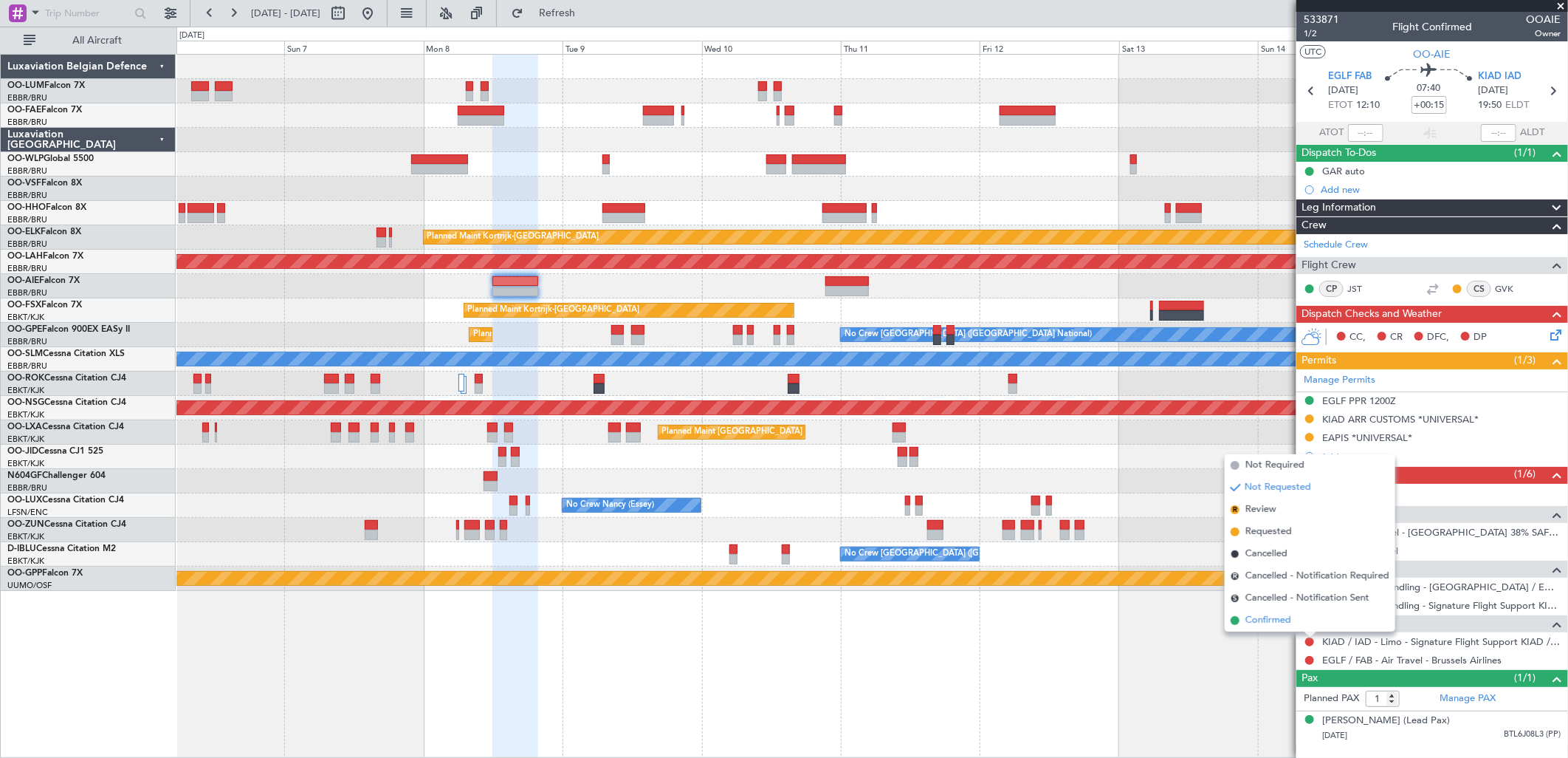
click at [1253, 581] on span "Confirmed" at bounding box center [1268, 620] width 46 height 15
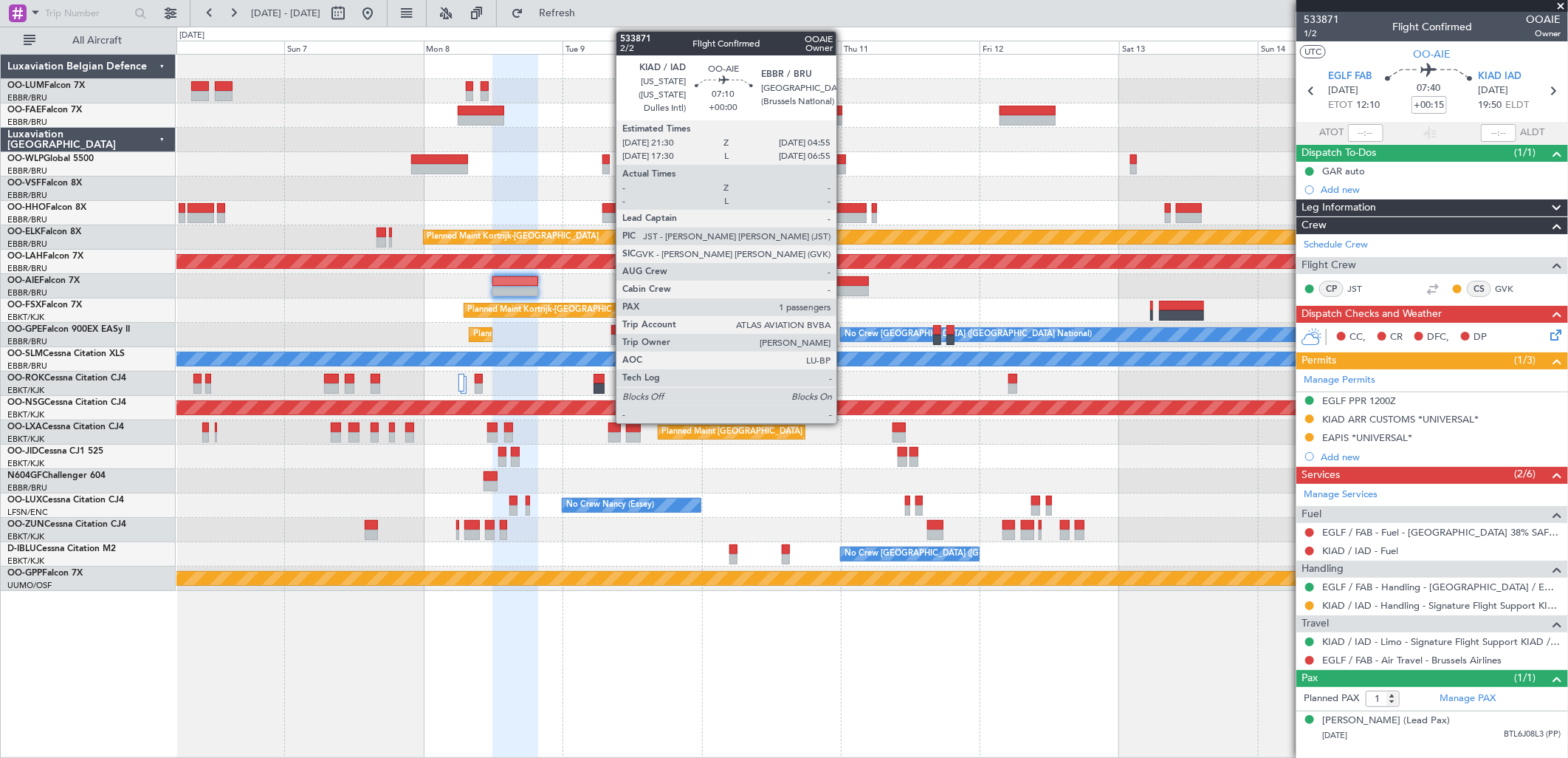
click at [844, 285] on div at bounding box center [847, 291] width 44 height 11
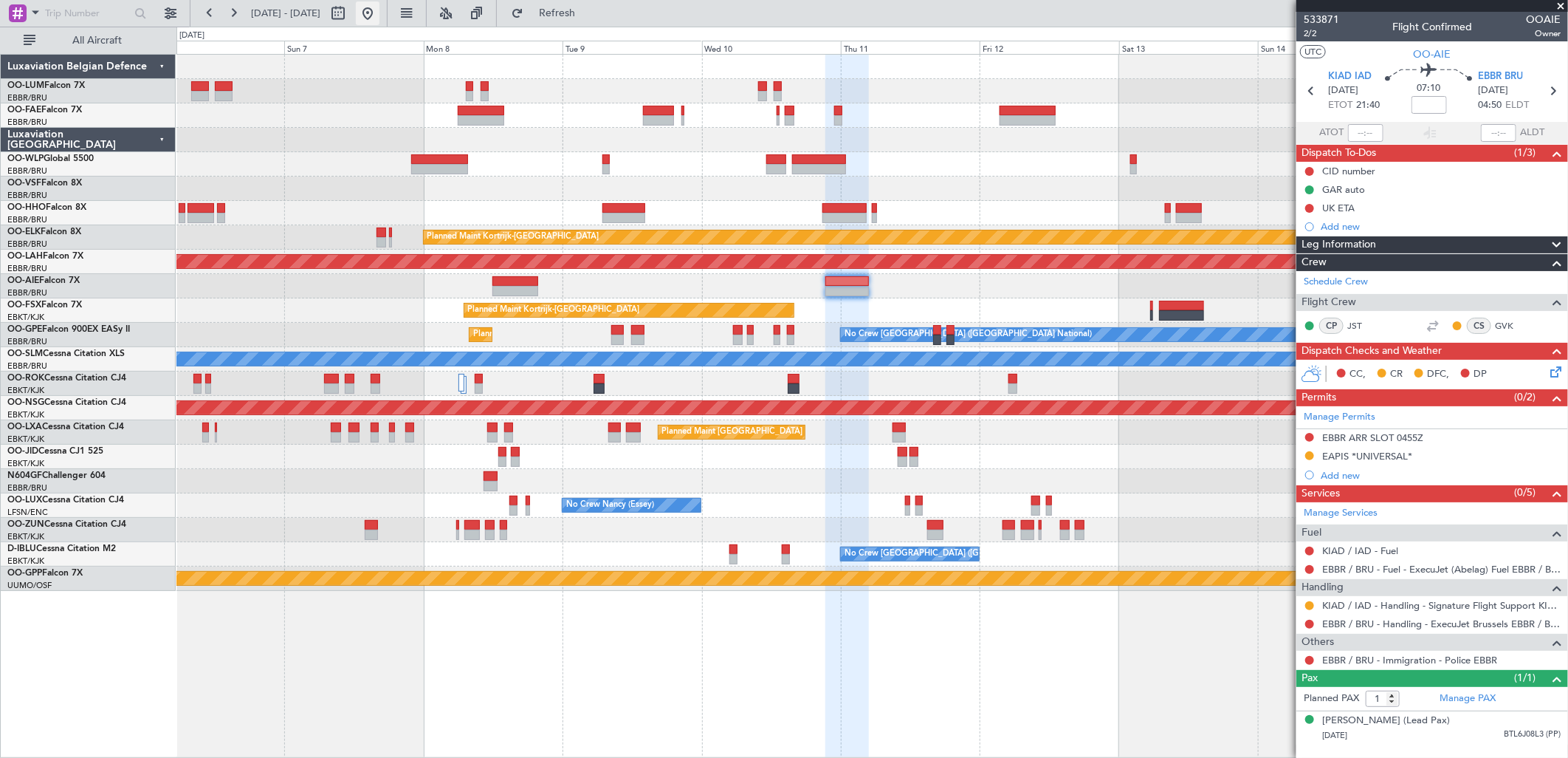
click at [379, 10] on button at bounding box center [367, 13] width 24 height 24
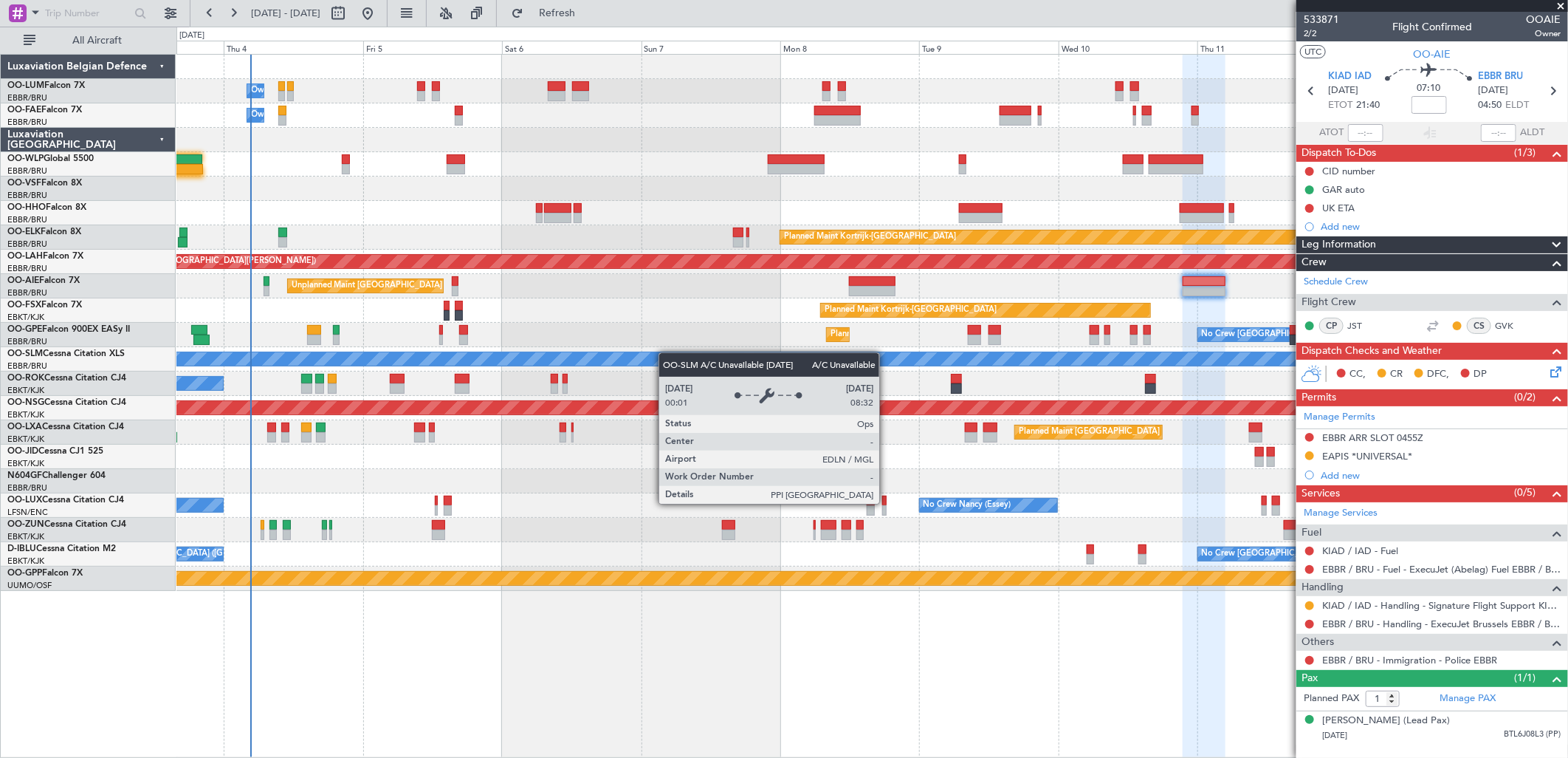
click at [586, 365] on div "Owner Melsbroek Air Base Planned Maint [GEOGRAPHIC_DATA] ([GEOGRAPHIC_DATA]) Ow…" at bounding box center [872, 322] width 1391 height 536
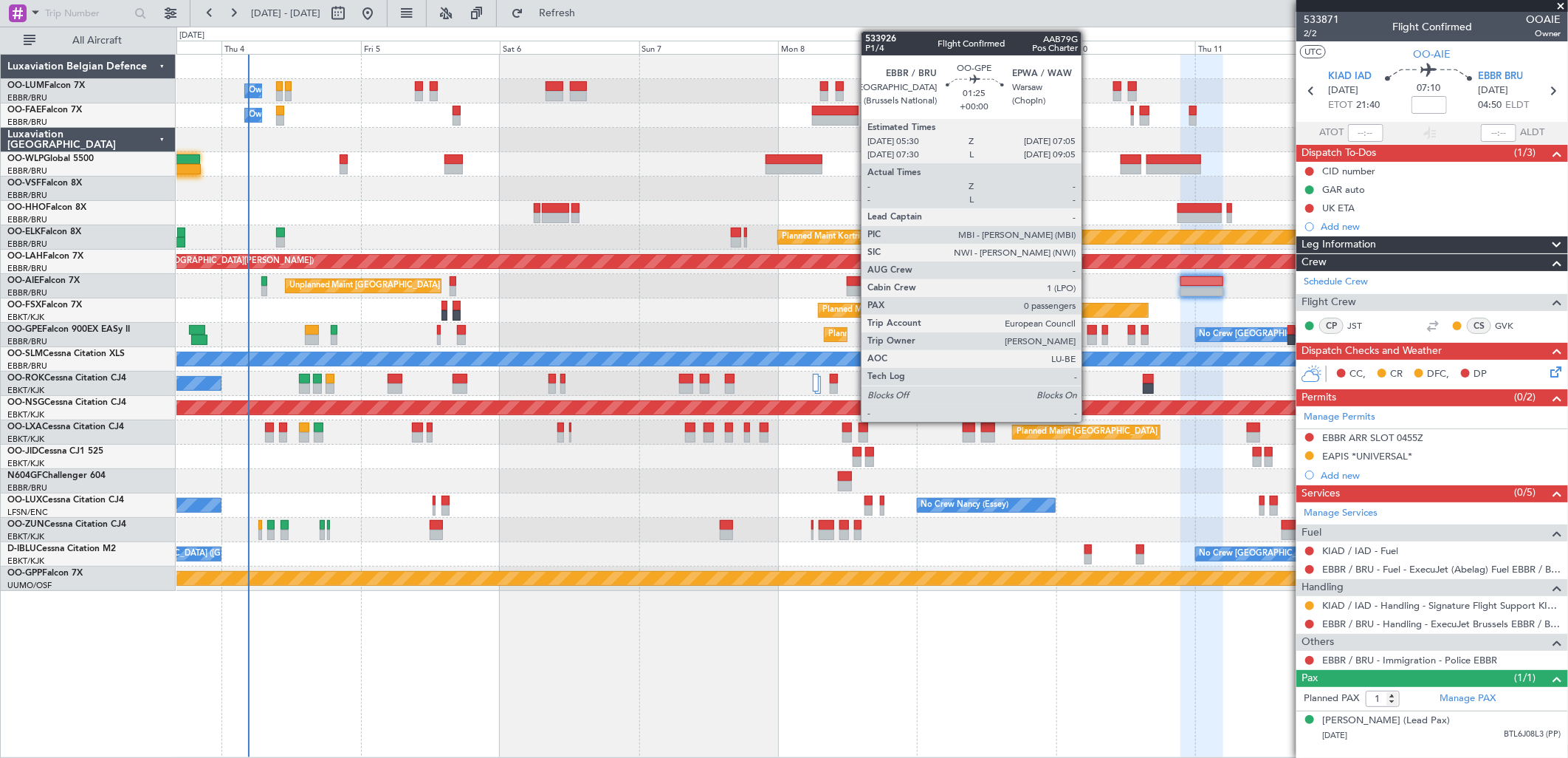
click at [1089, 335] on div at bounding box center [1091, 340] width 10 height 11
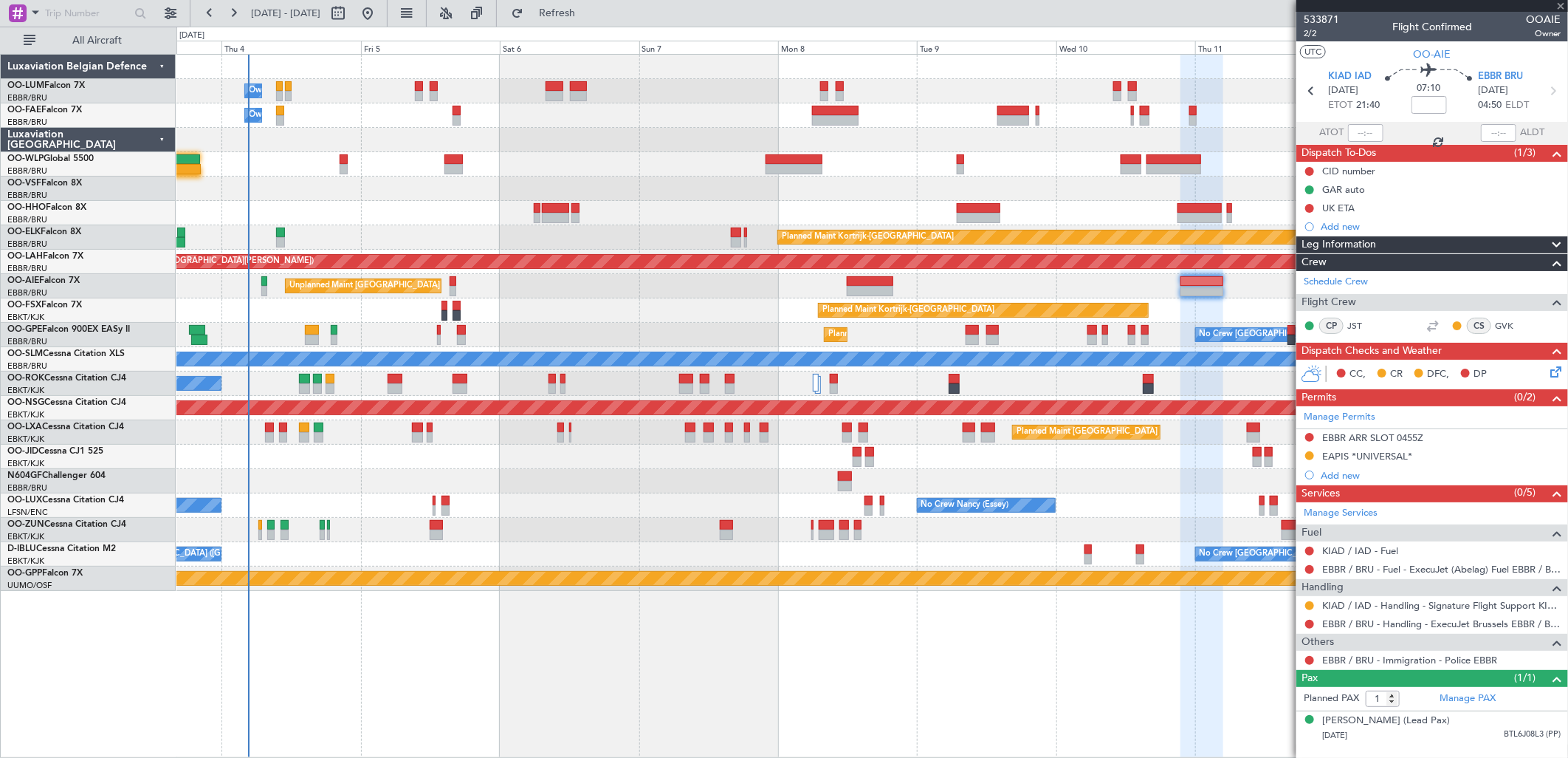
type input "0"
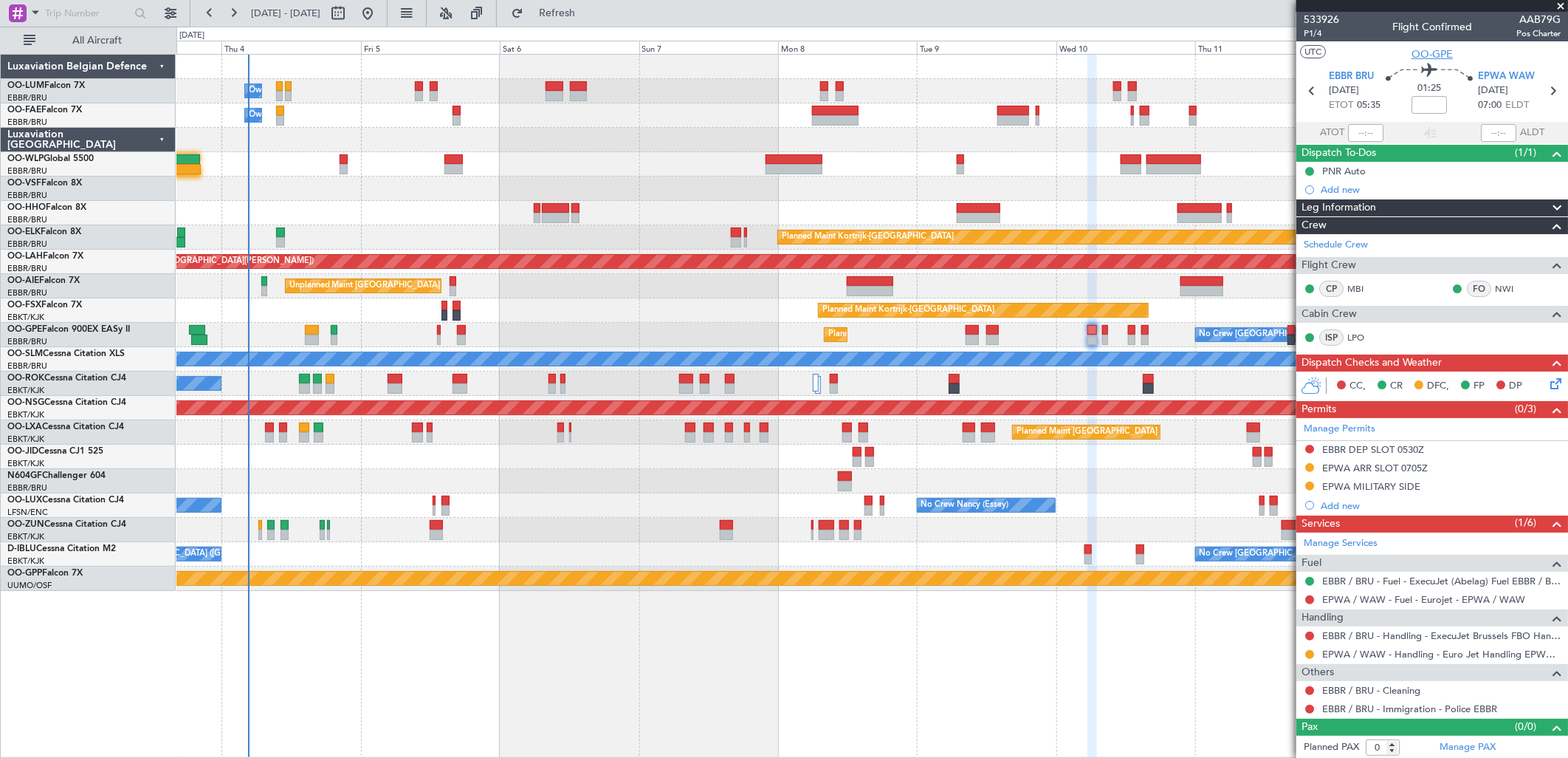
click at [1253, 54] on span "OO-GPE" at bounding box center [1431, 54] width 41 height 16
click at [1253, 52] on span "OO-GPE" at bounding box center [1431, 54] width 41 height 16
click at [1253, 54] on span "OO-GPE" at bounding box center [1431, 54] width 41 height 16
click at [1253, 581] on mat-tooltip-component "EBBR / BRU - Handling - ExecuJet Brussels FBO Handling Abelag" at bounding box center [1423, 661] width 268 height 40
click at [1253, 581] on link "EPWA / WAW - Handling - Euro Jet Handling EPWA / WAW" at bounding box center [1442, 653] width 239 height 12
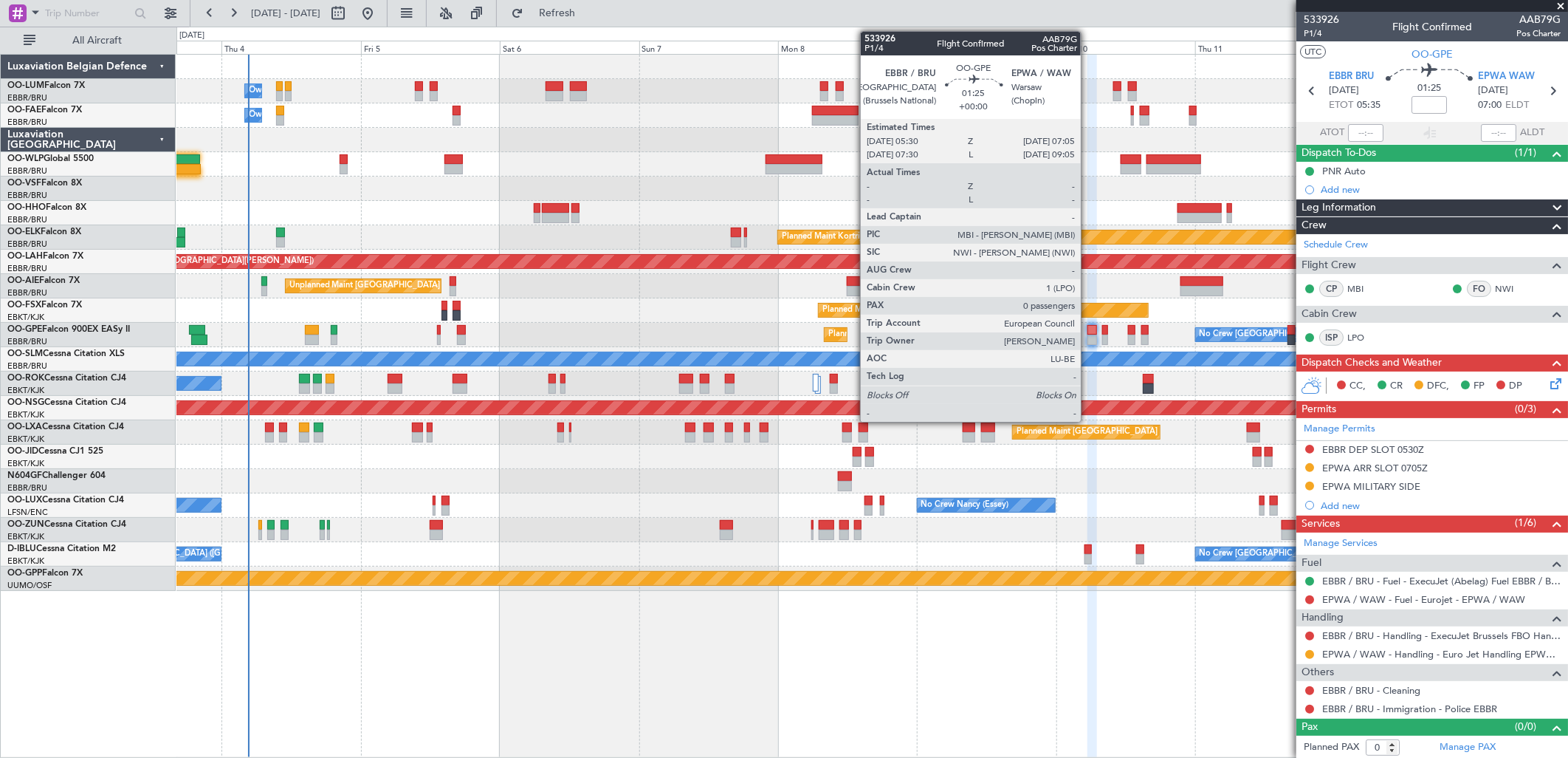
scroll to position [3, 0]
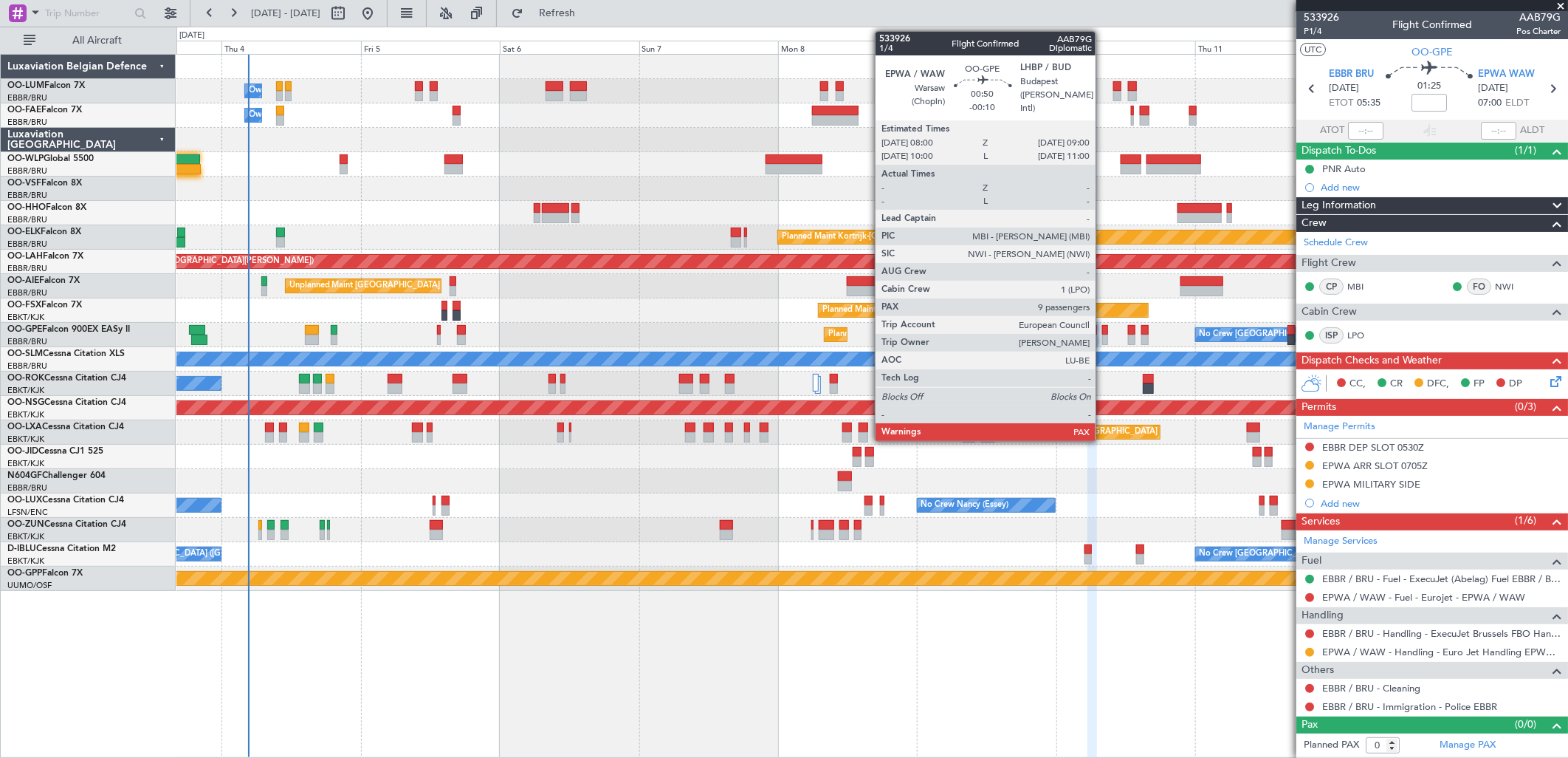
click at [1103, 336] on div at bounding box center [1104, 340] width 6 height 11
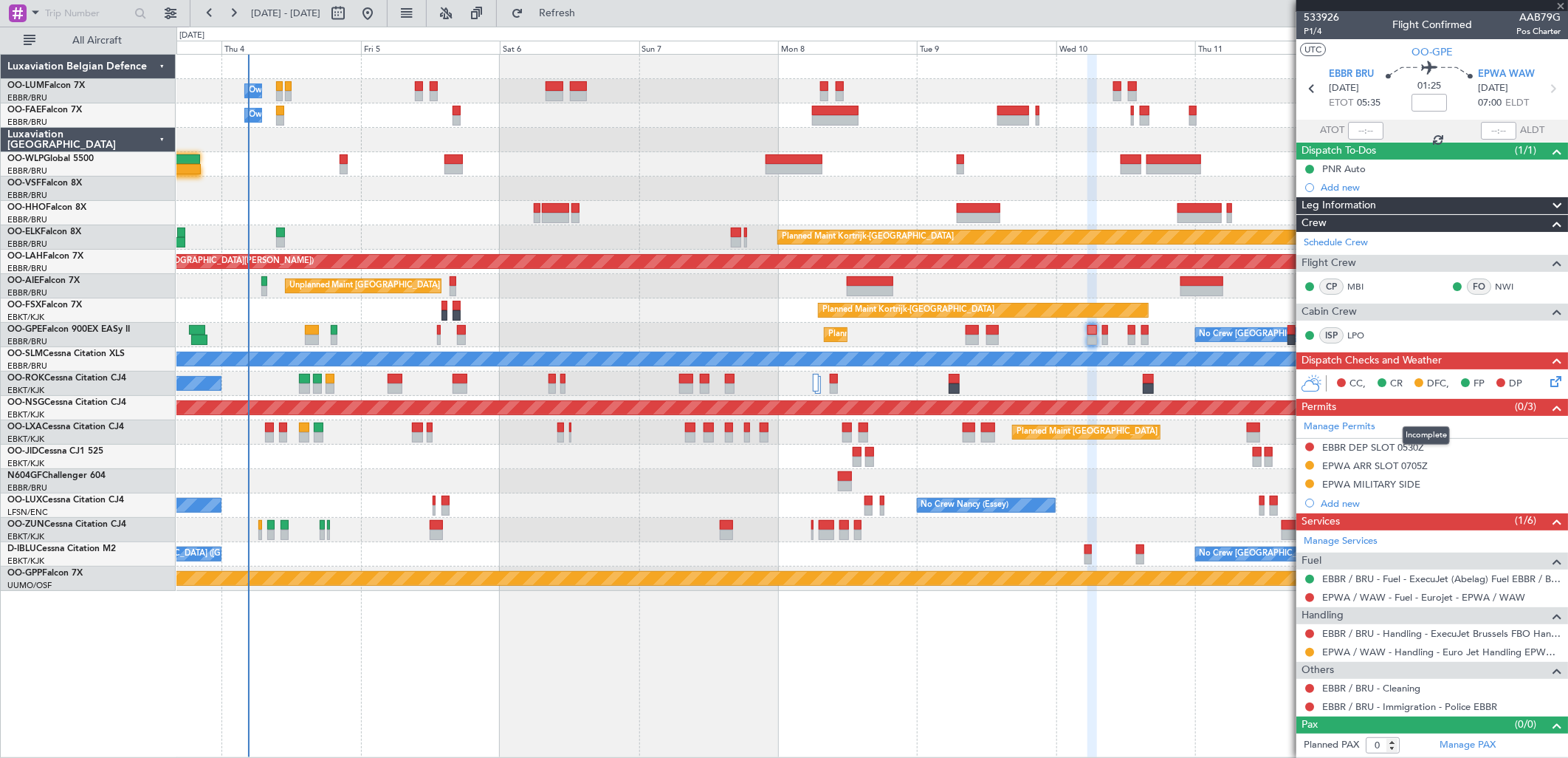
type input "-00:10"
type input "9"
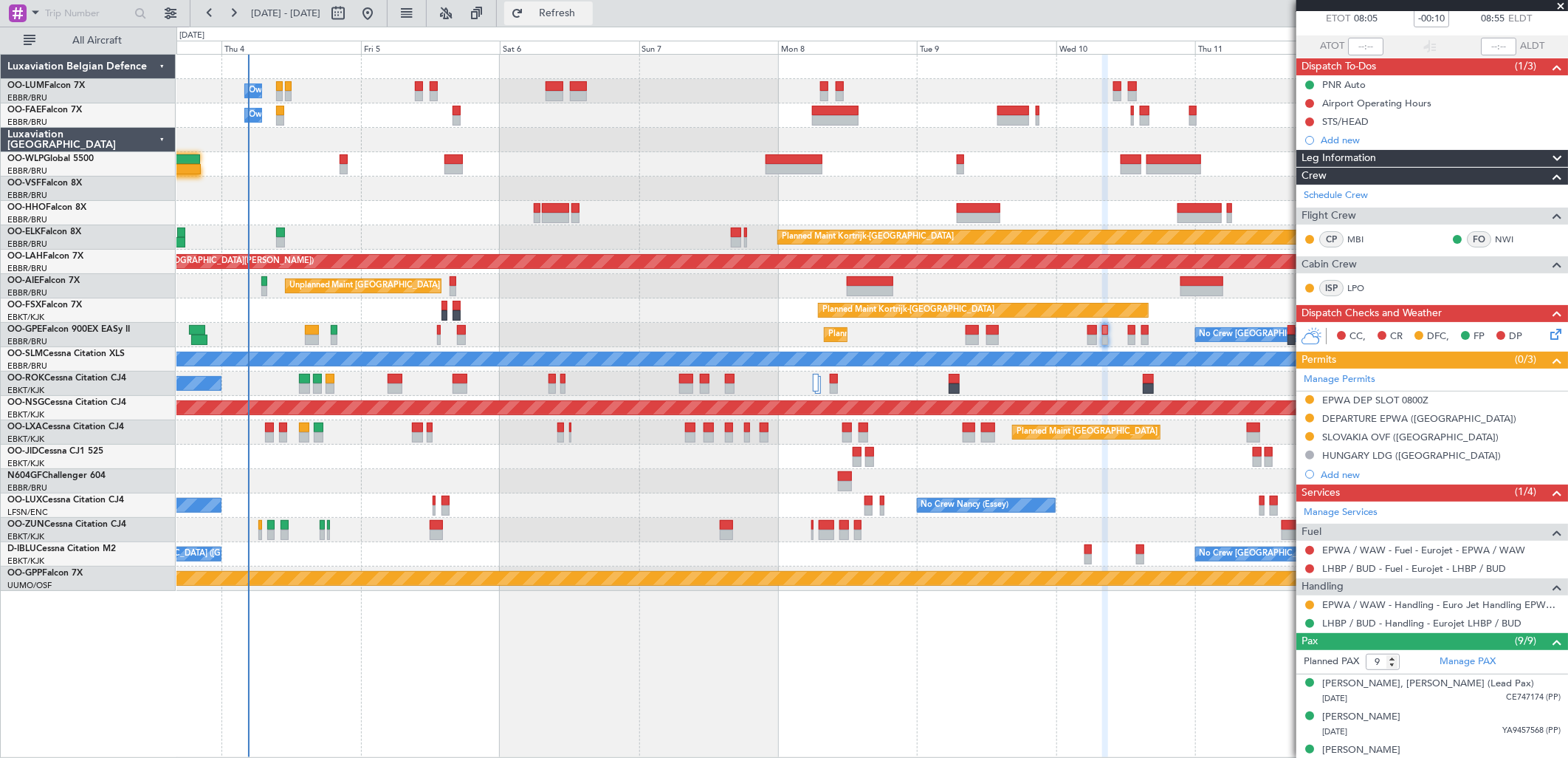
scroll to position [0, 0]
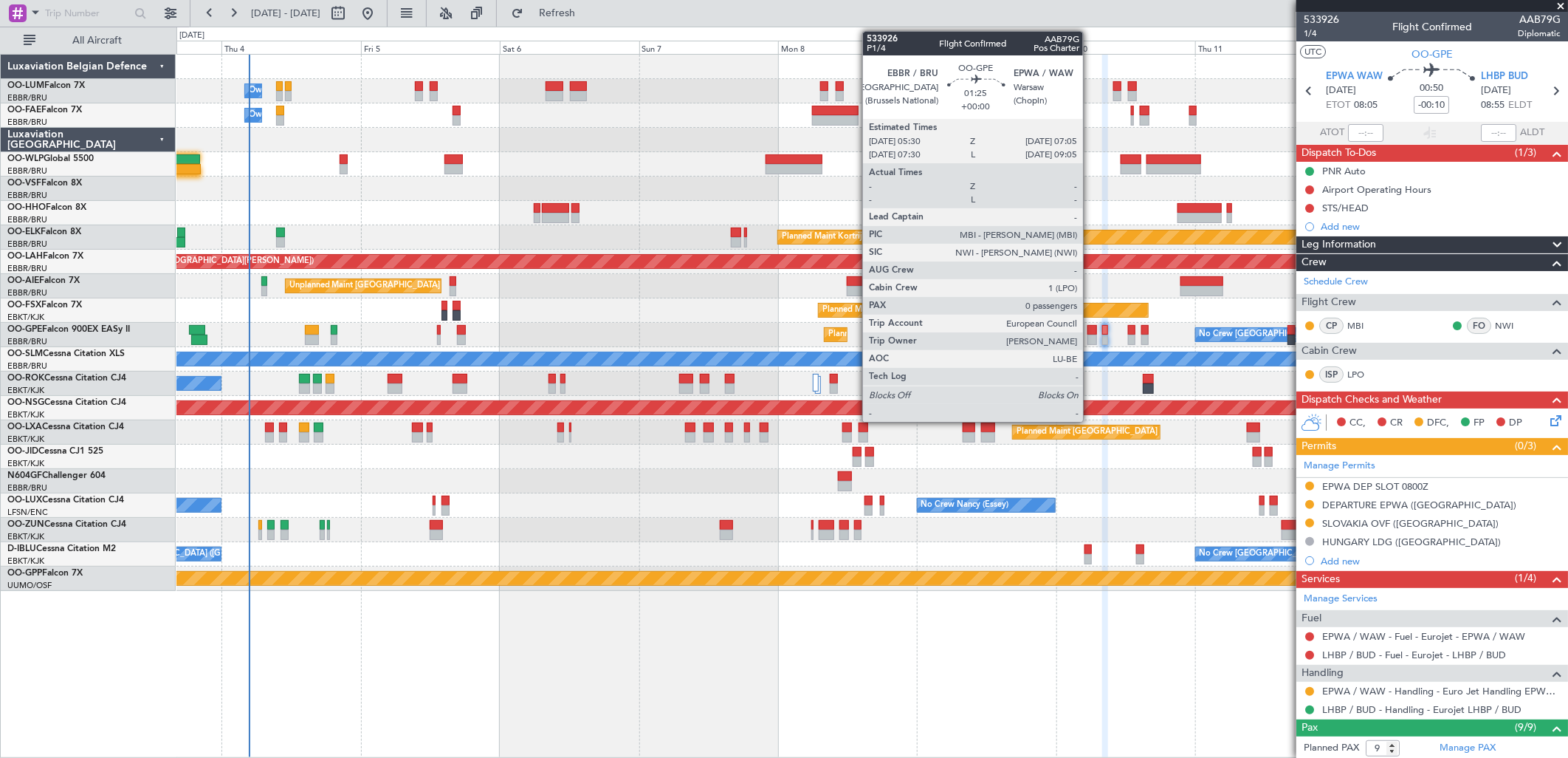
click at [1090, 330] on div at bounding box center [1091, 330] width 10 height 11
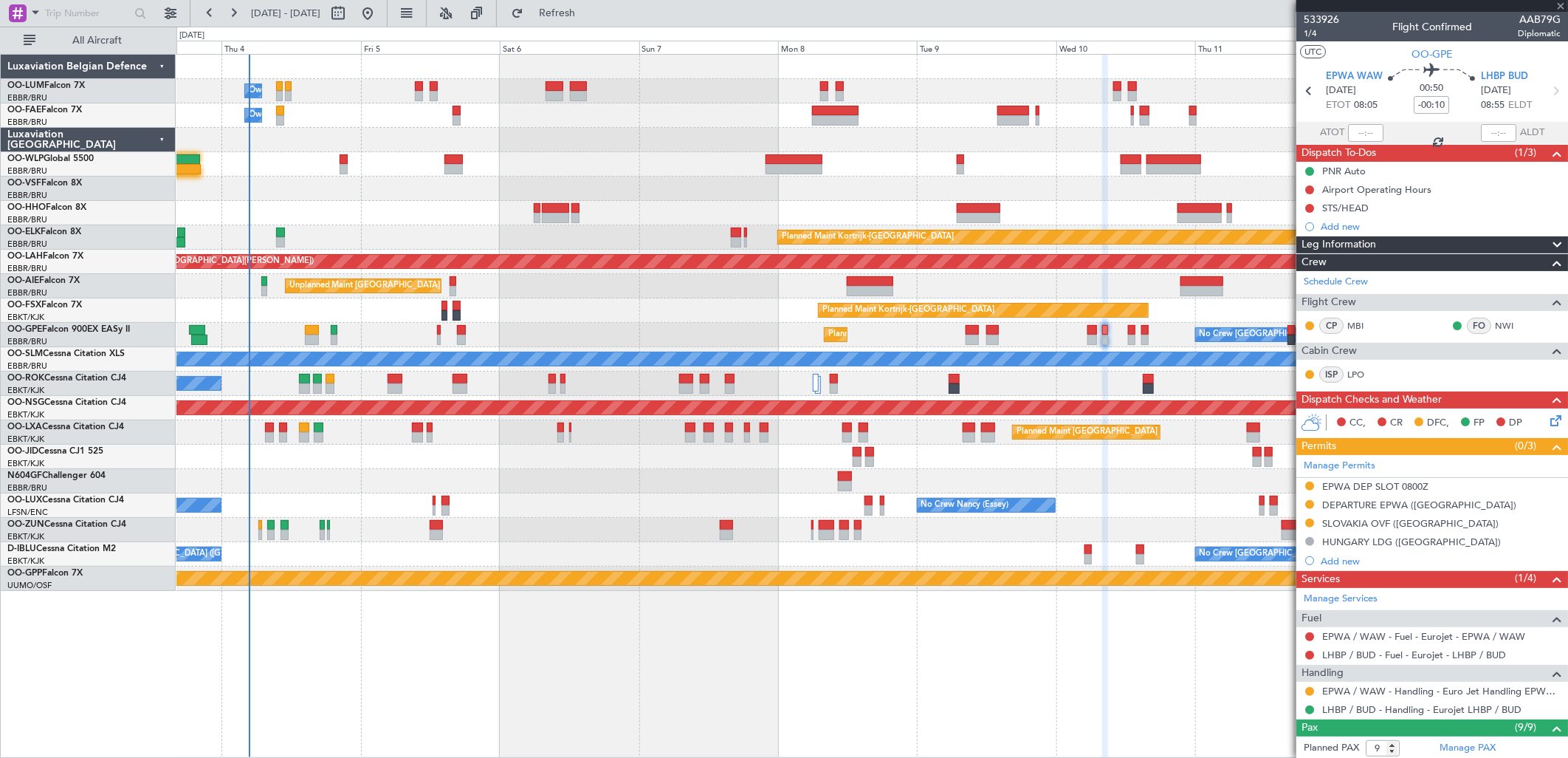
type input "0"
